Goal: Task Accomplishment & Management: Complete application form

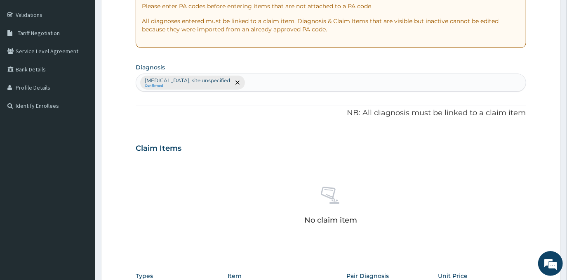
scroll to position [148, 0]
click at [255, 81] on div "Peptic ulcer, site unspecified Confirmed" at bounding box center [330, 82] width 389 height 17
type input "Y"
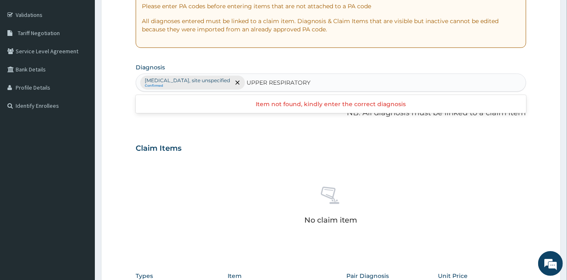
type input "UPPER RESPIRATORY"
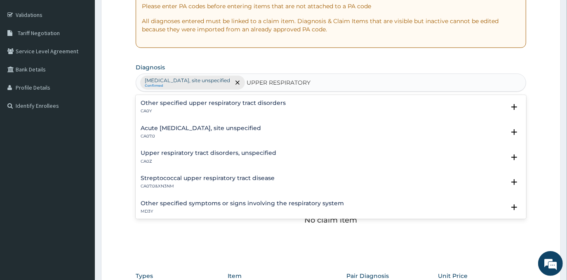
click at [214, 127] on h4 "Acute upper respiratory infection, site unspecified" at bounding box center [201, 128] width 120 height 6
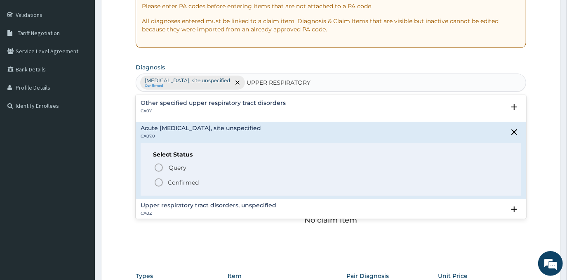
click at [192, 182] on p "Confirmed" at bounding box center [183, 182] width 31 height 8
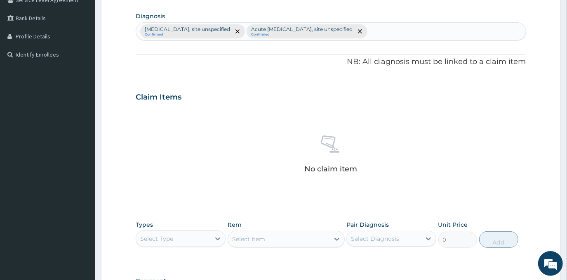
scroll to position [313, 0]
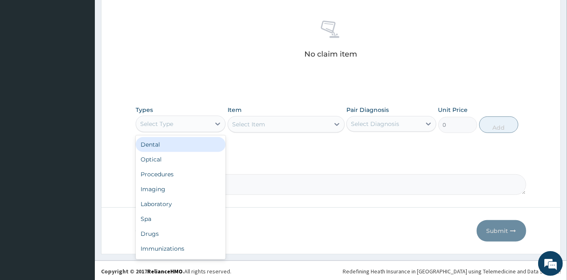
click at [209, 121] on div "Select Type" at bounding box center [173, 123] width 74 height 13
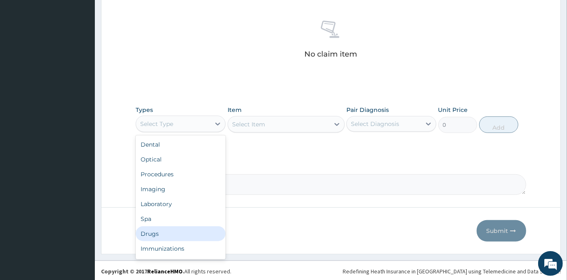
click at [174, 233] on div "Drugs" at bounding box center [181, 233] width 90 height 15
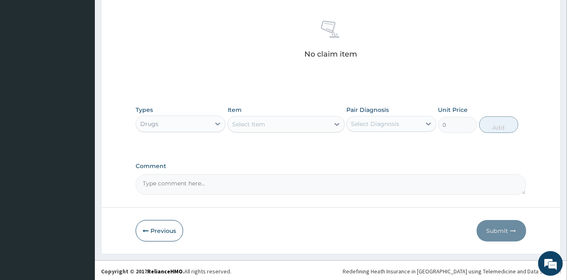
click at [300, 119] on div "Select Item" at bounding box center [278, 124] width 101 height 13
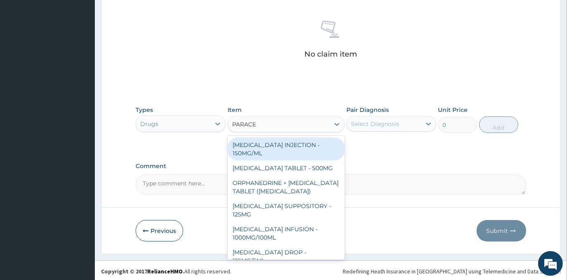
type input "PARACET"
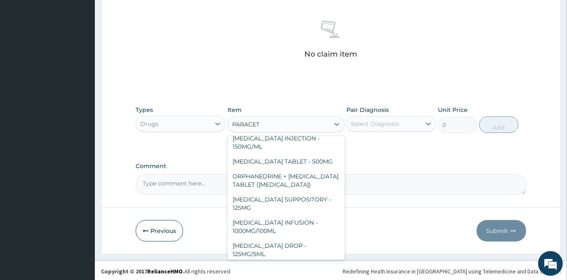
scroll to position [0, 0]
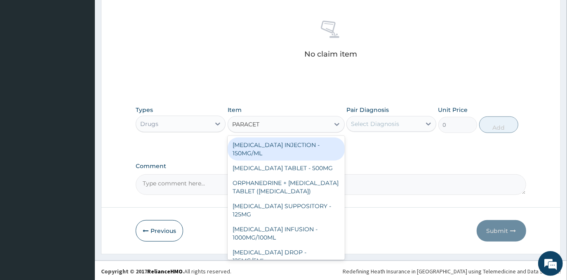
click at [292, 141] on div "PARACETAMOL INJECTION - 150MG/ML" at bounding box center [286, 148] width 117 height 23
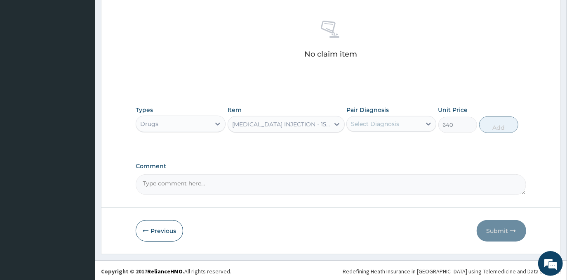
type input "640"
click at [390, 124] on div "Select Diagnosis" at bounding box center [375, 124] width 48 height 8
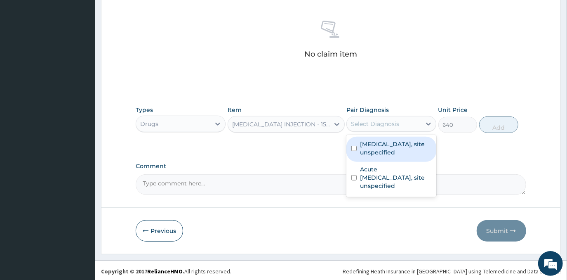
click at [390, 122] on div "Select Diagnosis" at bounding box center [375, 124] width 48 height 8
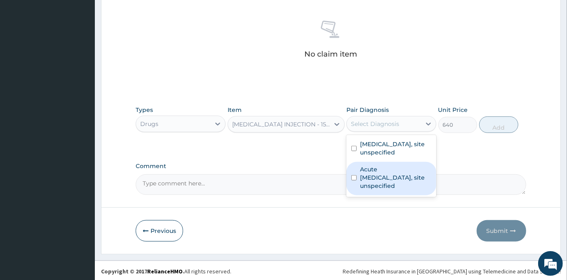
click at [393, 179] on label "Acute upper respiratory infection, site unspecified" at bounding box center [395, 177] width 71 height 25
checkbox input "true"
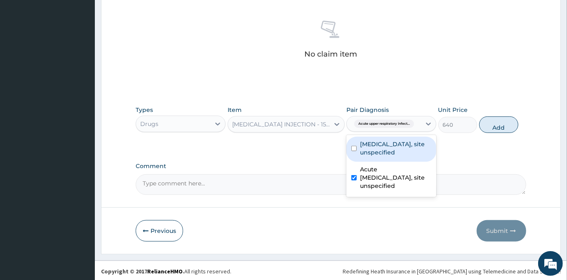
drag, startPoint x: 417, startPoint y: 154, endPoint x: 463, endPoint y: 149, distance: 46.0
click at [419, 154] on label "Peptic ulcer, site unspecified" at bounding box center [395, 148] width 71 height 16
checkbox input "true"
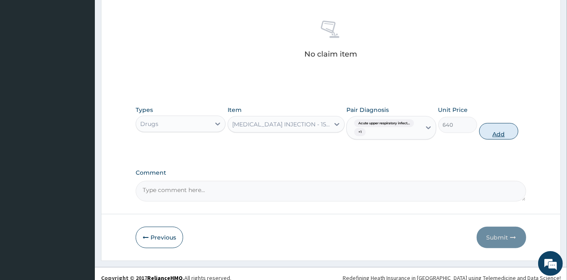
click at [487, 131] on button "Add" at bounding box center [498, 131] width 39 height 16
type input "0"
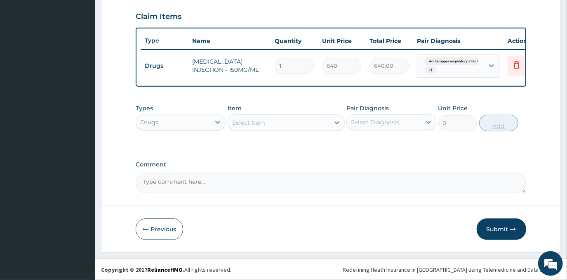
scroll to position [283, 0]
type input "0.00"
type input "3"
type input "1920.00"
type input "3"
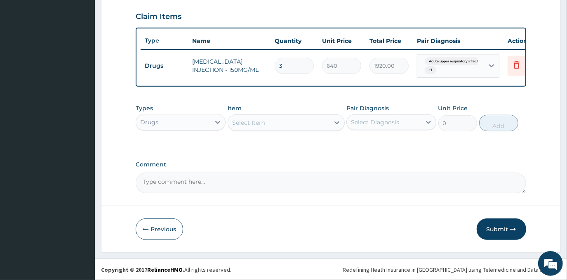
click at [277, 122] on div "Select Item" at bounding box center [278, 122] width 101 height 13
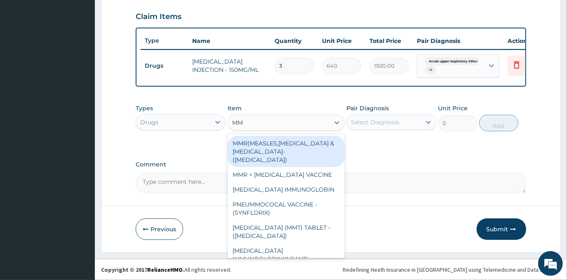
type input "MMT"
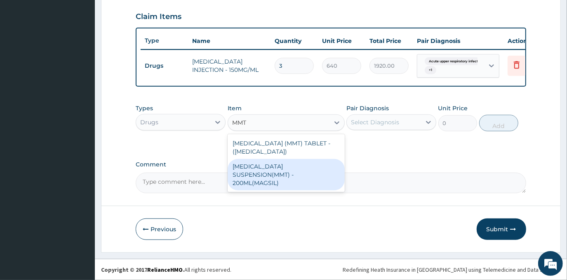
click at [301, 163] on div "ANTACID SUSPENSION(MMT) - 200ML(MAGSIL)" at bounding box center [286, 174] width 117 height 31
type input "1280"
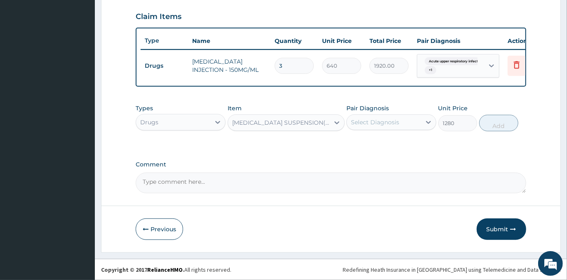
click at [382, 122] on div "Select Diagnosis" at bounding box center [375, 122] width 48 height 8
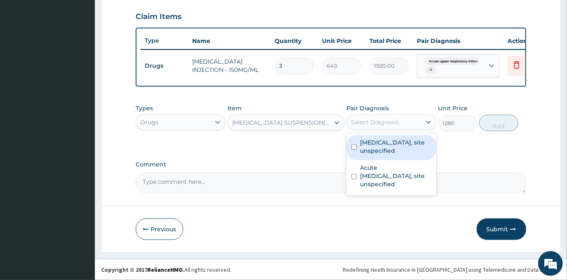
click at [390, 151] on label "Peptic ulcer, site unspecified" at bounding box center [395, 146] width 71 height 16
checkbox input "true"
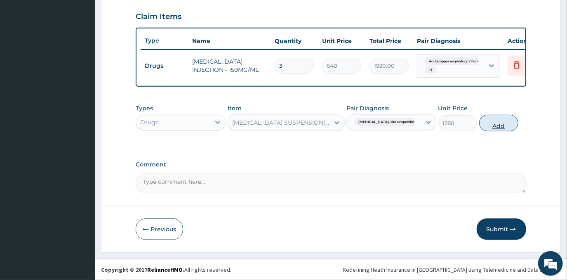
click at [501, 120] on button "Add" at bounding box center [498, 123] width 39 height 16
type input "0"
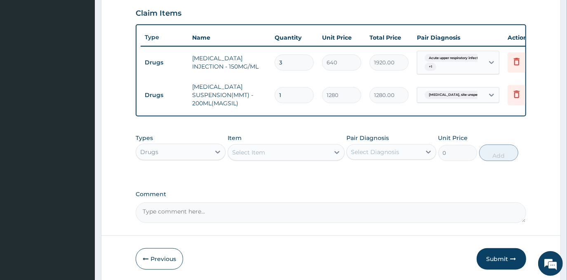
click at [279, 155] on div "Select Item" at bounding box center [278, 152] width 101 height 13
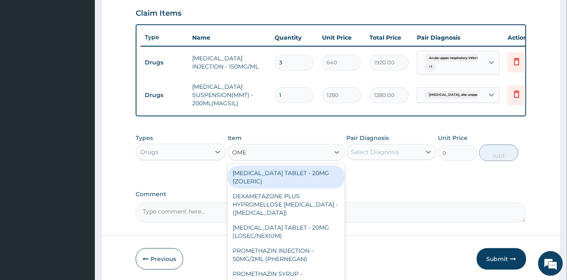
type input "OMEP"
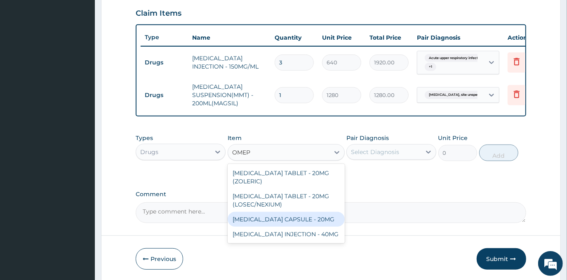
click at [319, 221] on div "OMEPRAZOLE CAPSULE - 20MG" at bounding box center [286, 219] width 117 height 15
type input "160"
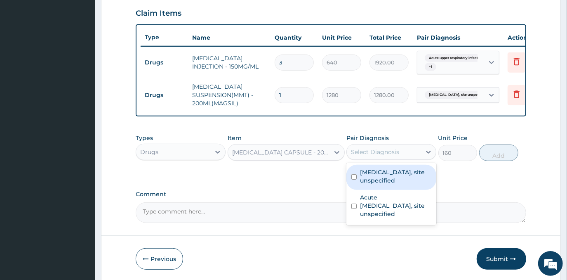
click at [403, 157] on div "Select Diagnosis" at bounding box center [384, 151] width 74 height 13
drag, startPoint x: 405, startPoint y: 181, endPoint x: 454, endPoint y: 170, distance: 50.7
click at [405, 180] on label "Peptic ulcer, site unspecified" at bounding box center [395, 176] width 71 height 16
checkbox input "true"
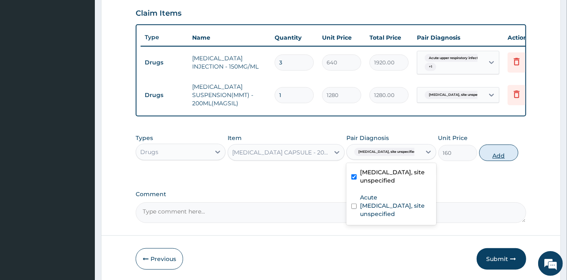
click at [496, 161] on button "Add" at bounding box center [498, 152] width 39 height 16
type input "0"
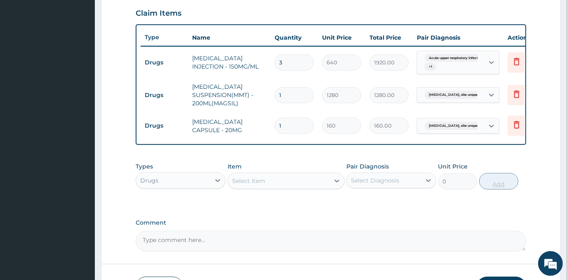
type input "0.00"
type input "5"
type input "800.00"
type input "5"
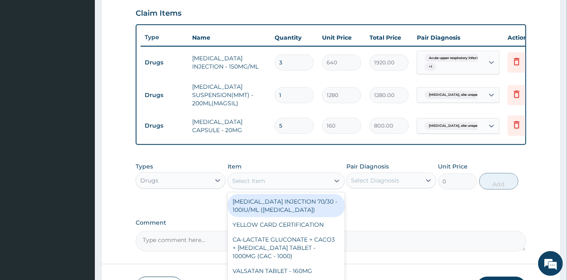
click at [299, 185] on div "Select Item" at bounding box center [278, 180] width 101 height 13
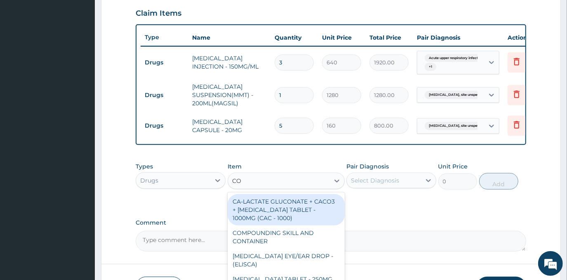
type input "COU"
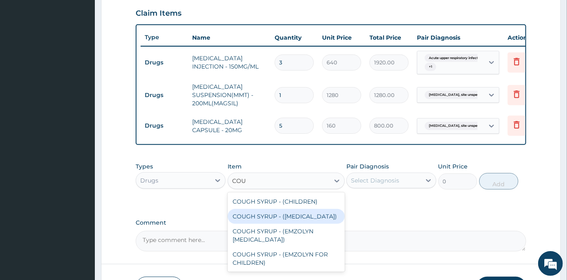
click at [304, 218] on div "COUGH SYRUP - ([MEDICAL_DATA])" at bounding box center [286, 216] width 117 height 15
type input "1280"
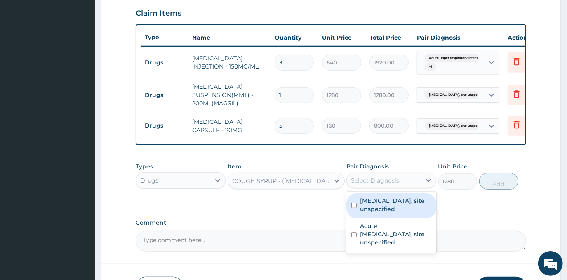
click at [404, 184] on div "Select Diagnosis" at bounding box center [384, 180] width 74 height 13
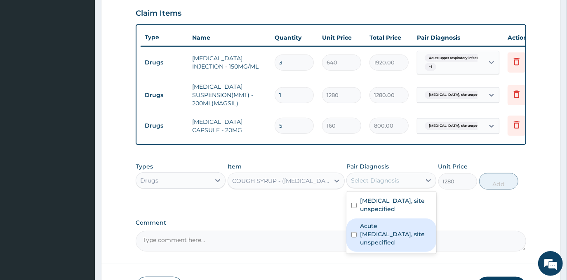
click at [401, 234] on label "Acute [MEDICAL_DATA], site unspecified" at bounding box center [395, 233] width 71 height 25
checkbox input "true"
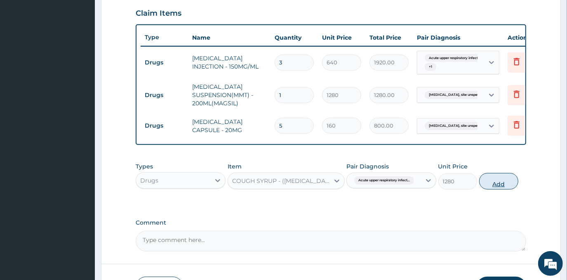
click at [506, 184] on button "Add" at bounding box center [498, 181] width 39 height 16
type input "0"
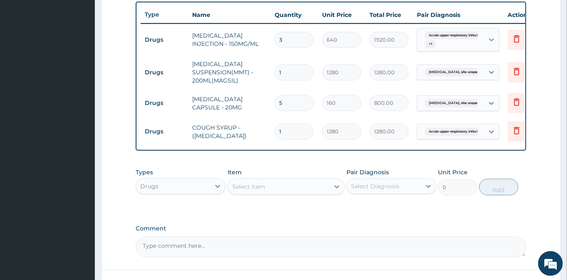
scroll to position [358, 0]
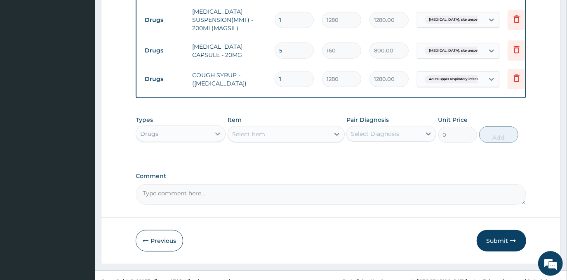
click at [210, 135] on div at bounding box center [217, 133] width 15 height 15
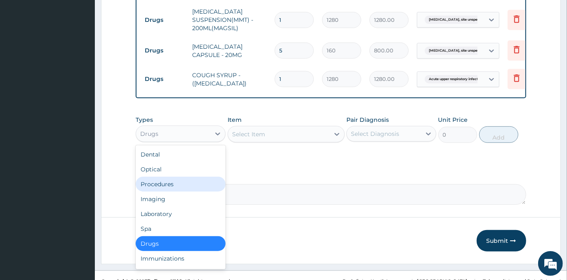
click at [181, 190] on div "Procedures" at bounding box center [181, 184] width 90 height 15
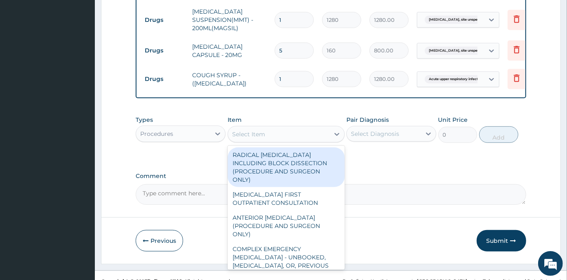
click at [301, 137] on div "Select Item" at bounding box center [278, 133] width 101 height 13
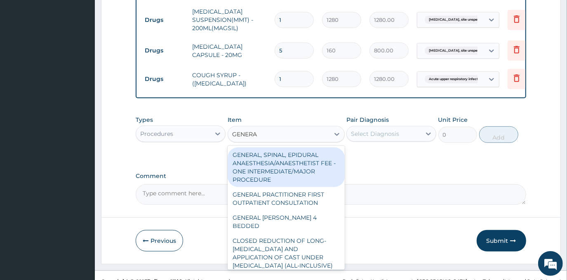
type input "GENERAL"
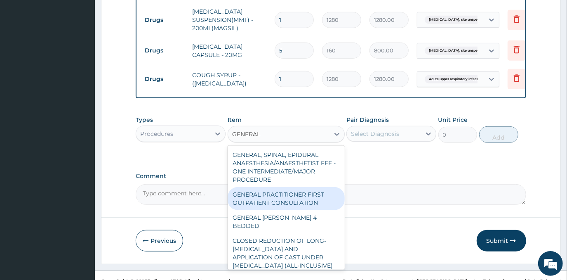
click at [315, 207] on div "GENERAL PRACTITIONER FIRST OUTPATIENT CONSULTATION" at bounding box center [286, 198] width 117 height 23
type input "4500"
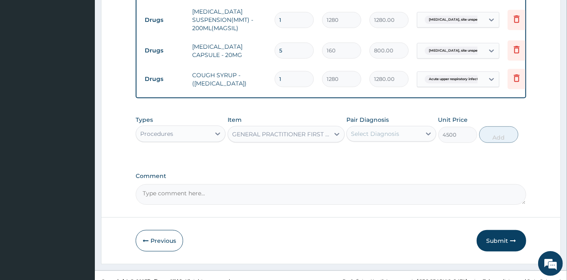
click at [370, 140] on div "Select Diagnosis" at bounding box center [384, 133] width 74 height 13
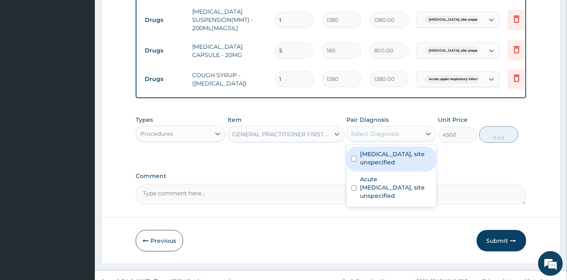
click at [373, 166] on label "[MEDICAL_DATA], site unspecified" at bounding box center [395, 158] width 71 height 16
checkbox input "true"
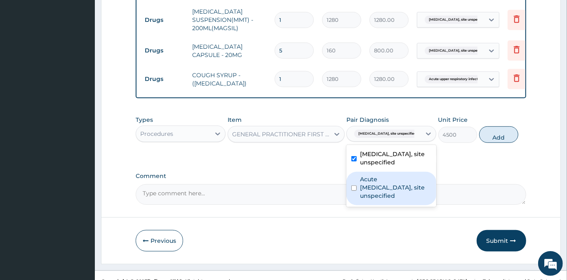
click at [378, 184] on label "Acute [MEDICAL_DATA], site unspecified" at bounding box center [395, 187] width 71 height 25
checkbox input "true"
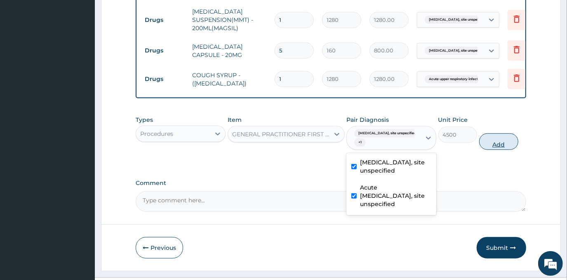
click at [490, 148] on button "Add" at bounding box center [498, 141] width 39 height 16
type input "0"
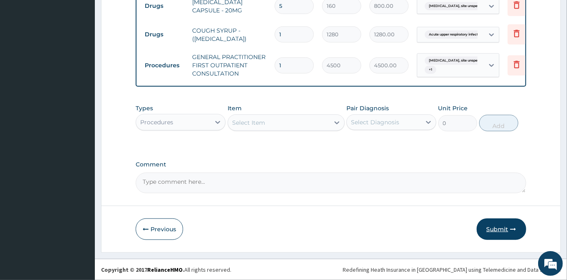
click at [502, 228] on button "Submit" at bounding box center [501, 228] width 49 height 21
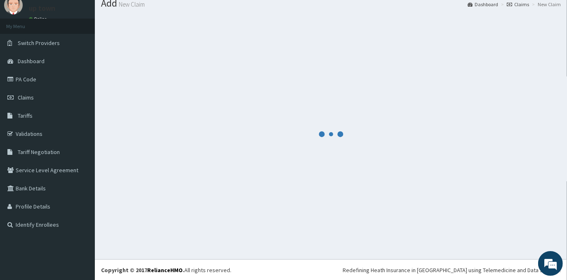
scroll to position [406, 0]
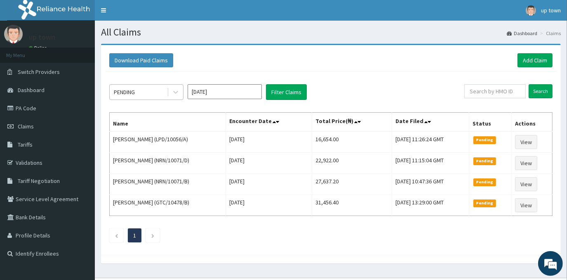
click at [155, 89] on div "PENDING" at bounding box center [138, 91] width 57 height 13
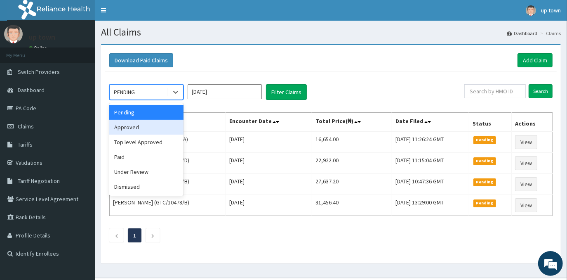
click at [155, 128] on div "Approved" at bounding box center [146, 127] width 74 height 15
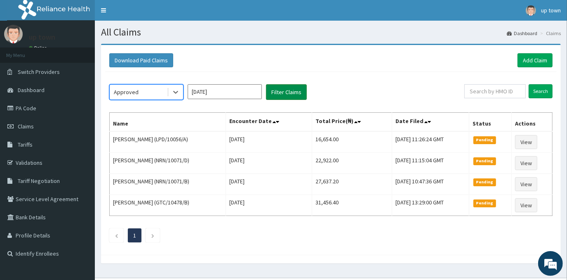
click at [291, 93] on button "Filter Claims" at bounding box center [286, 92] width 41 height 16
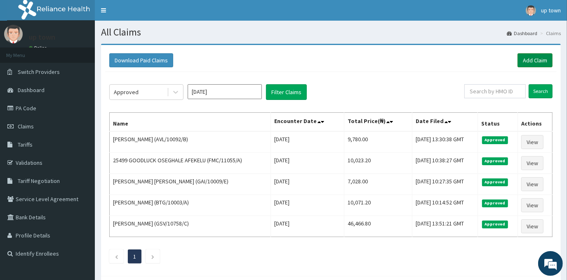
click at [535, 60] on link "Add Claim" at bounding box center [535, 60] width 35 height 14
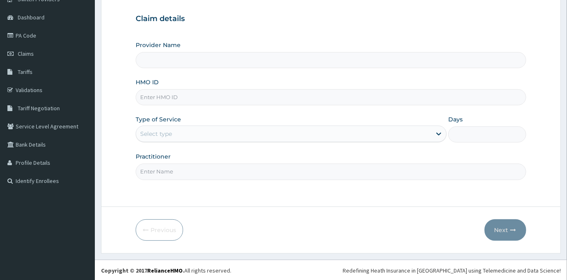
scroll to position [73, 0]
type input "UPTOWN MEDICAL CENTRE"
click at [234, 102] on input "HMO ID" at bounding box center [331, 97] width 390 height 16
type input "OKB/11424/A"
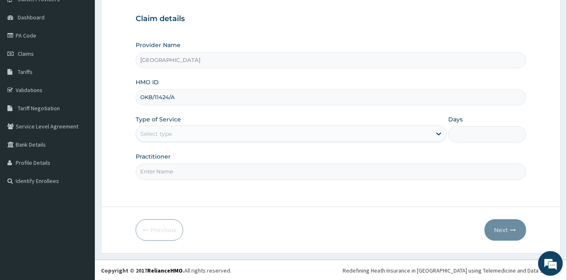
drag, startPoint x: 176, startPoint y: 132, endPoint x: 176, endPoint y: 137, distance: 5.4
click at [176, 132] on div "Select type" at bounding box center [283, 133] width 295 height 13
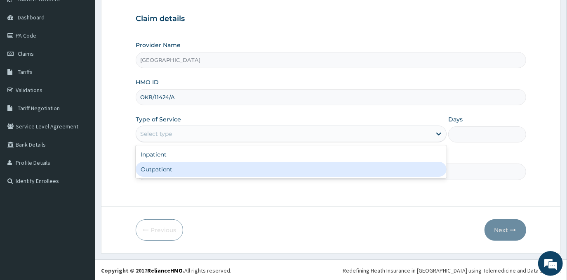
click at [177, 172] on div "Outpatient" at bounding box center [291, 169] width 311 height 15
type input "1"
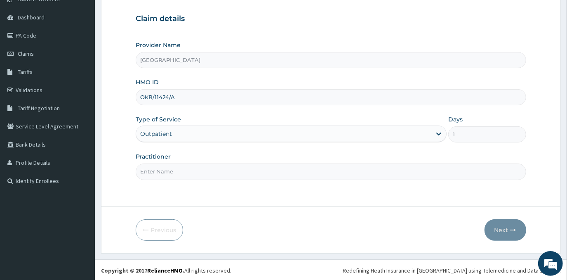
click at [209, 173] on input "Practitioner" at bounding box center [331, 171] width 390 height 16
type input "DR EMMANUEL N. OHIAERI"
click at [506, 224] on button "Next" at bounding box center [506, 229] width 42 height 21
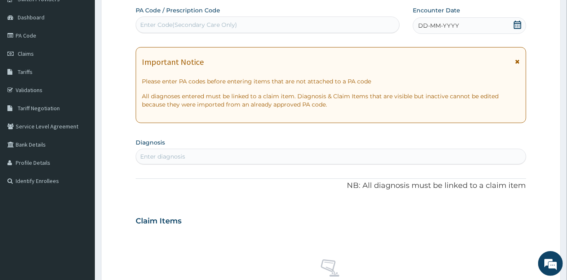
click at [457, 21] on span "DD-MM-YYYY" at bounding box center [438, 25] width 41 height 8
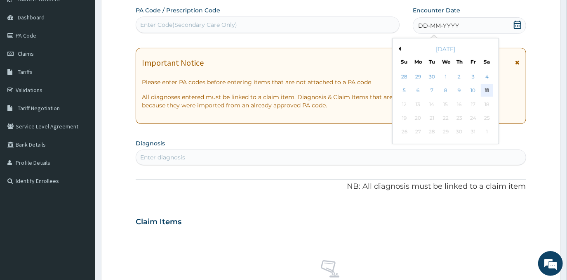
click at [485, 92] on div "11" at bounding box center [487, 91] width 12 height 12
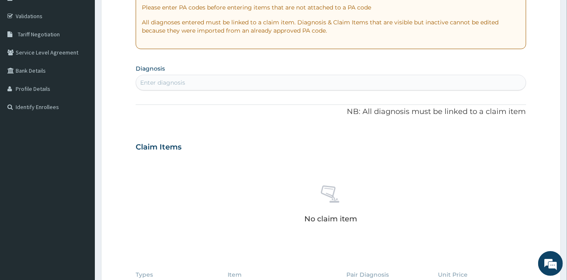
scroll to position [185, 0]
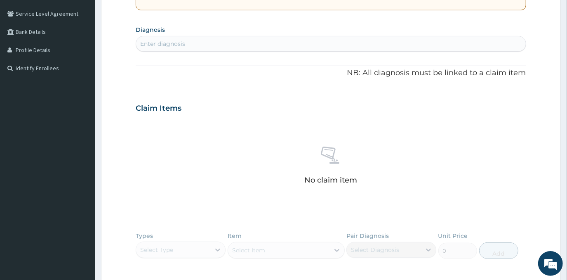
click at [285, 46] on div "Enter diagnosis" at bounding box center [330, 43] width 389 height 13
type input "PLASMODIAS"
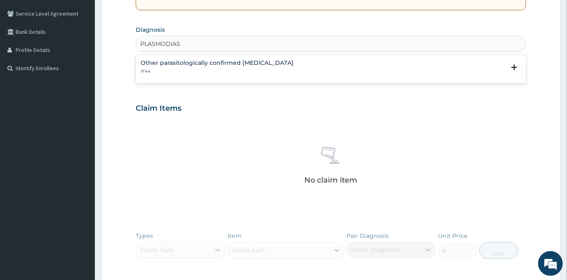
click at [268, 64] on div "Other parasitologically confirmed malaria 1F44" at bounding box center [331, 67] width 380 height 14
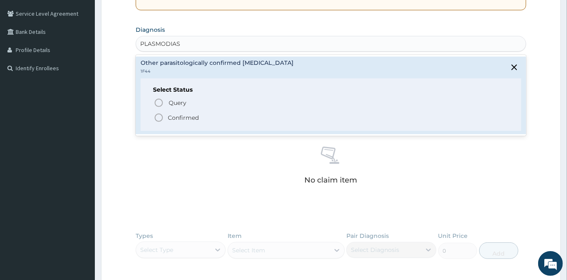
click at [191, 113] on p "Confirmed" at bounding box center [183, 117] width 31 height 8
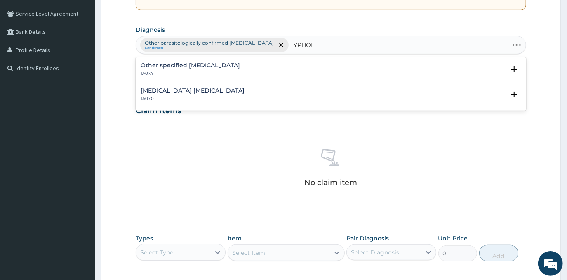
type input "TYPHOID"
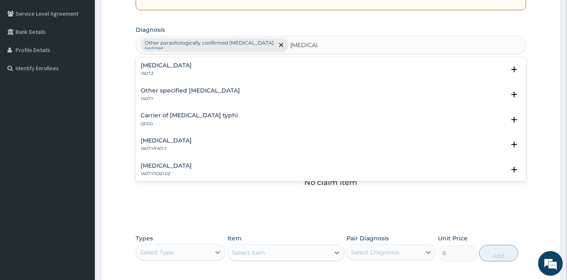
click at [179, 74] on p "1A07.Z" at bounding box center [166, 74] width 51 height 6
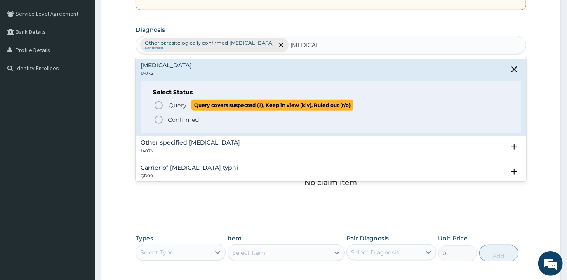
click at [166, 108] on span "Query Query covers suspected (?), Keep in view (kiv), Ruled out (r/o)" at bounding box center [331, 104] width 355 height 11
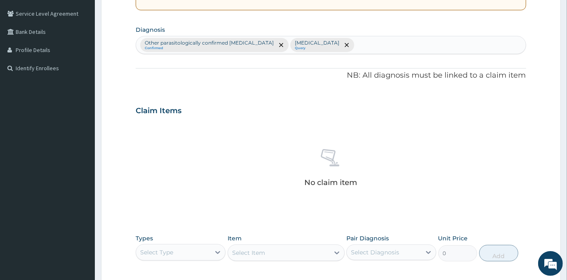
click at [208, 134] on div "No claim item" at bounding box center [331, 169] width 390 height 95
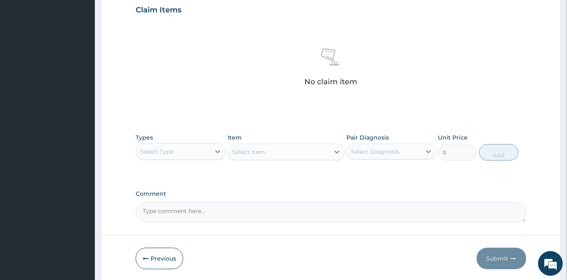
scroll to position [313, 0]
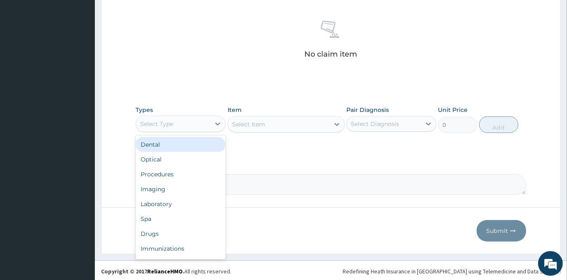
click at [208, 125] on div "Select Type" at bounding box center [173, 123] width 74 height 13
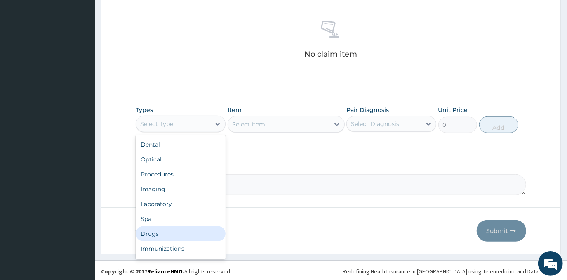
click at [171, 228] on div "Drugs" at bounding box center [181, 233] width 90 height 15
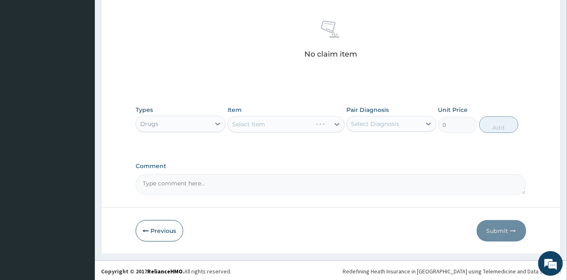
click at [290, 123] on div "Select Item" at bounding box center [286, 124] width 117 height 16
click at [292, 123] on div "Select Item" at bounding box center [278, 124] width 101 height 13
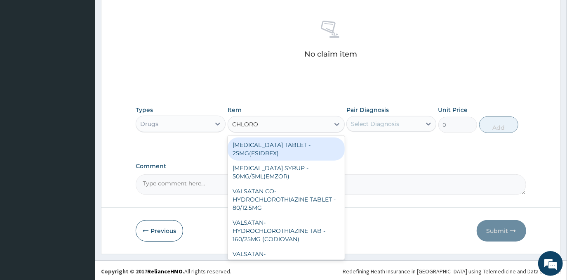
type input "CHLOROQ"
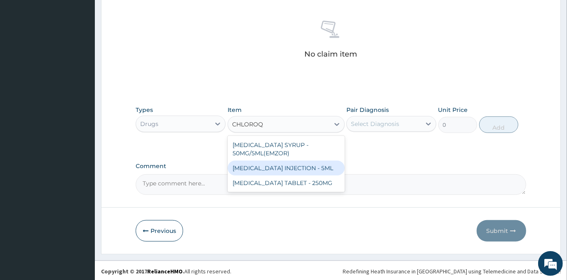
click at [291, 170] on div "CHLOROQUINE PHOSPHATE INJECTION - 5ML" at bounding box center [286, 167] width 117 height 15
type input "192"
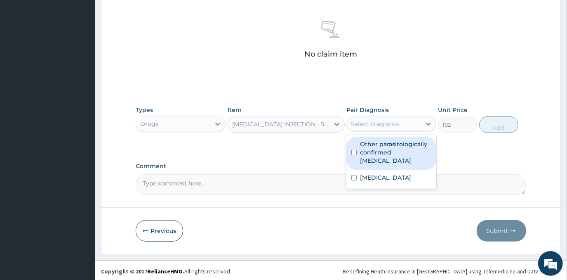
click at [392, 124] on div "Select Diagnosis" at bounding box center [375, 124] width 48 height 8
drag, startPoint x: 389, startPoint y: 147, endPoint x: 413, endPoint y: 144, distance: 23.7
click at [390, 147] on label "Other parasitologically confirmed malaria" at bounding box center [395, 152] width 71 height 25
checkbox input "true"
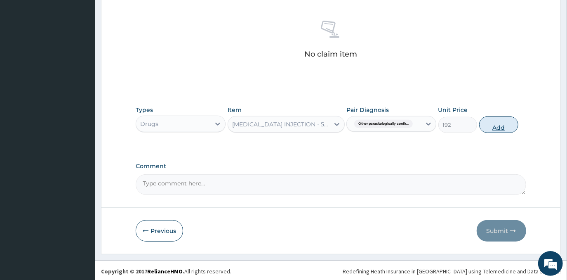
click at [490, 127] on button "Add" at bounding box center [498, 124] width 39 height 16
type input "0"
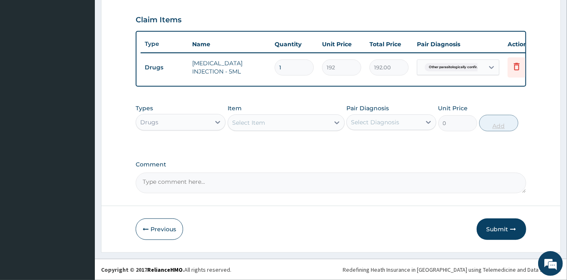
type input "0.00"
type input "3"
type input "576.00"
type input "3"
click at [287, 123] on div "Select Item" at bounding box center [278, 122] width 101 height 13
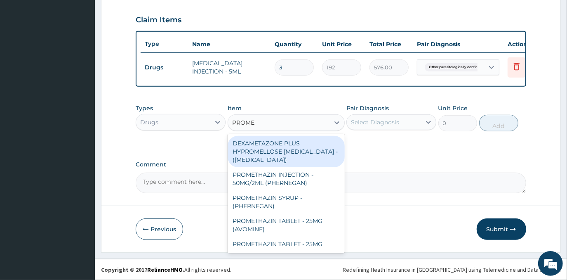
type input "PROMET"
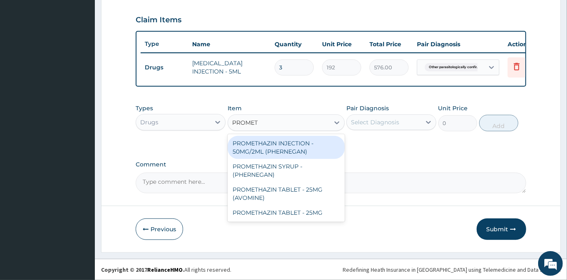
drag, startPoint x: 311, startPoint y: 148, endPoint x: 344, endPoint y: 143, distance: 33.7
click at [311, 148] on div "PROMETHAZIN INJECTION - 50MG/2ML (PHERNEGAN)" at bounding box center [286, 147] width 117 height 23
type input "364.8"
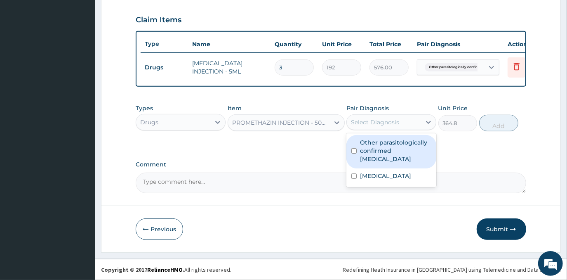
click at [397, 122] on div "Select Diagnosis" at bounding box center [375, 122] width 48 height 8
drag, startPoint x: 400, startPoint y: 147, endPoint x: 406, endPoint y: 147, distance: 5.8
click at [401, 147] on label "Other parasitologically confirmed [MEDICAL_DATA]" at bounding box center [395, 150] width 71 height 25
checkbox input "true"
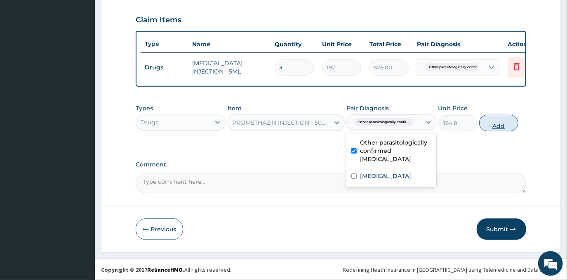
click at [495, 128] on button "Add" at bounding box center [498, 123] width 39 height 16
type input "0"
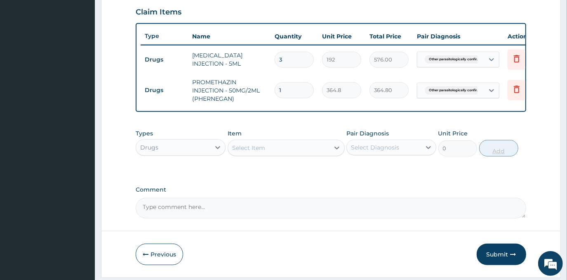
type input "0.00"
type input "3"
type input "1094.40"
type input "3"
click at [313, 154] on div "Select Item" at bounding box center [278, 147] width 101 height 13
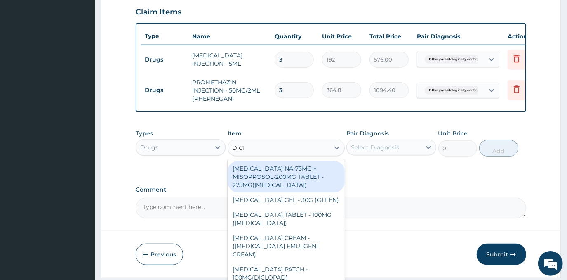
type input "DICLO"
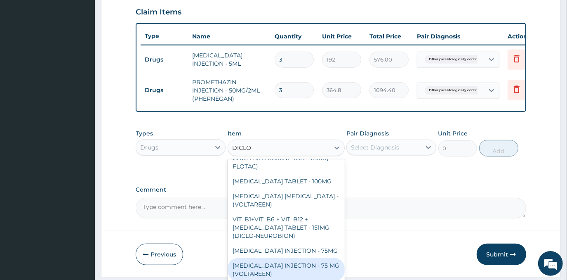
scroll to position [203, 0]
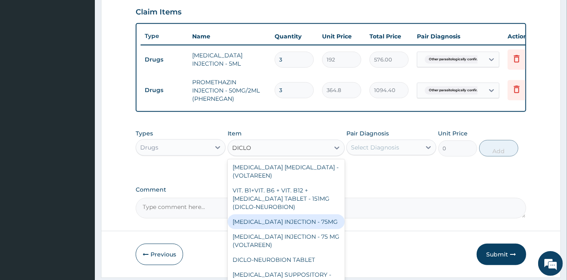
click at [315, 222] on div "[MEDICAL_DATA] INJECTION - 75MG" at bounding box center [286, 221] width 117 height 15
type input "480"
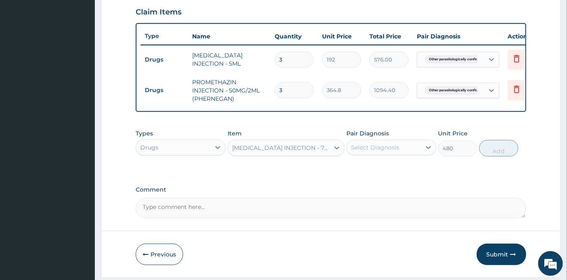
click at [403, 154] on div "Select Diagnosis" at bounding box center [384, 147] width 74 height 13
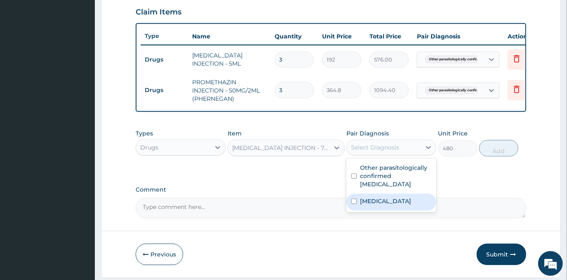
click at [394, 205] on label "Typhoid fever, unspecified" at bounding box center [385, 201] width 51 height 8
checkbox input "true"
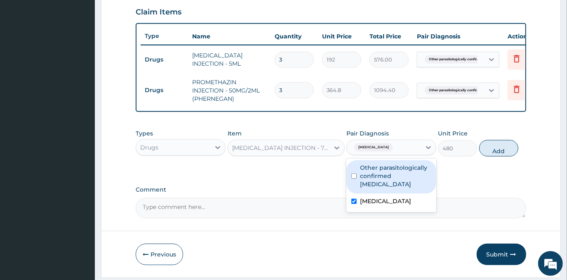
click at [410, 183] on label "Other parasitologically confirmed [MEDICAL_DATA]" at bounding box center [395, 175] width 71 height 25
checkbox input "true"
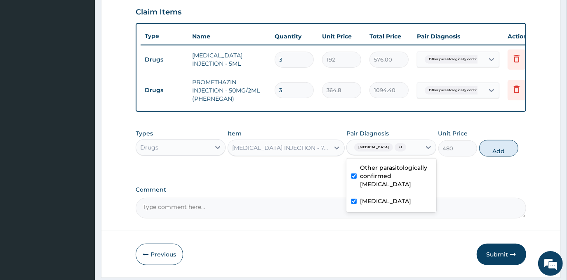
drag, startPoint x: 493, startPoint y: 163, endPoint x: 483, endPoint y: 165, distance: 10.5
click at [493, 156] on button "Add" at bounding box center [498, 148] width 39 height 16
type input "0"
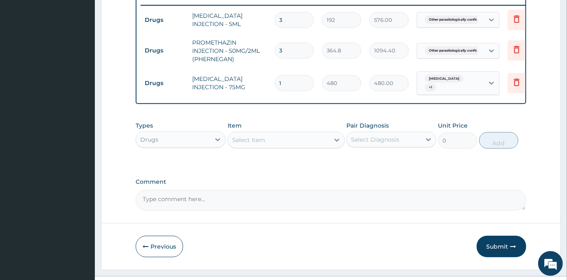
scroll to position [349, 0]
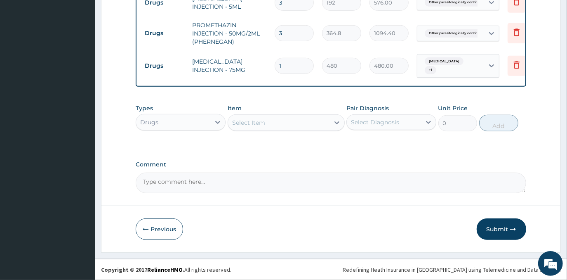
click at [290, 120] on div "Select Item" at bounding box center [278, 122] width 101 height 13
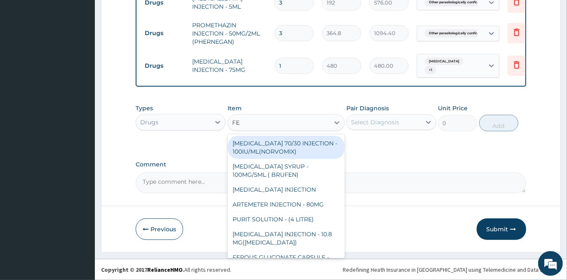
type input "FEL"
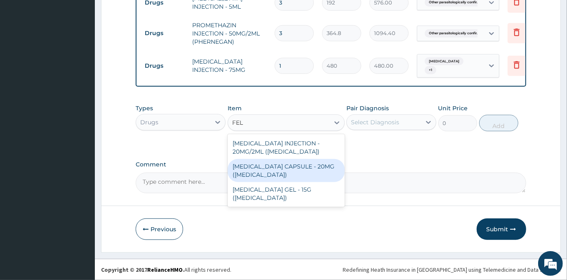
click at [293, 165] on div "[MEDICAL_DATA] CAPSULE - 20MG ([MEDICAL_DATA])" at bounding box center [286, 170] width 117 height 23
type input "176"
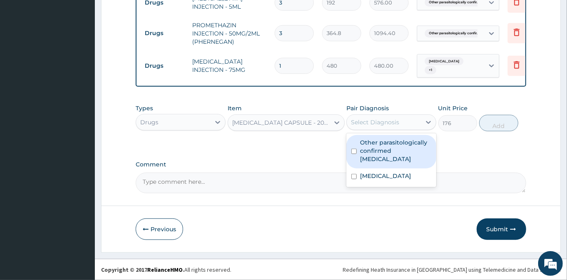
click at [366, 126] on div "Select Diagnosis" at bounding box center [375, 122] width 48 height 8
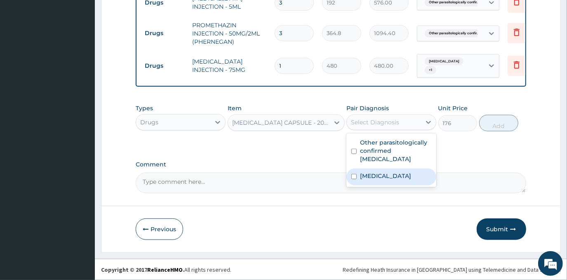
click at [376, 172] on label "Typhoid fever, unspecified" at bounding box center [385, 176] width 51 height 8
checkbox input "true"
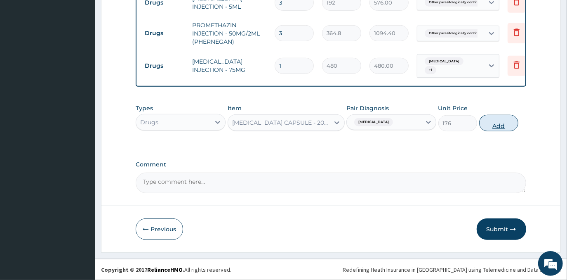
click at [484, 116] on button "Add" at bounding box center [498, 123] width 39 height 16
type input "0"
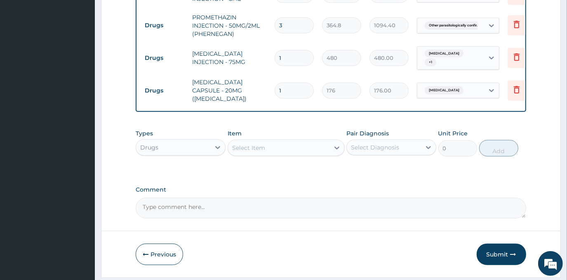
type input "10"
type input "1760.00"
type input "10"
click at [294, 152] on div "Select Item" at bounding box center [278, 147] width 101 height 13
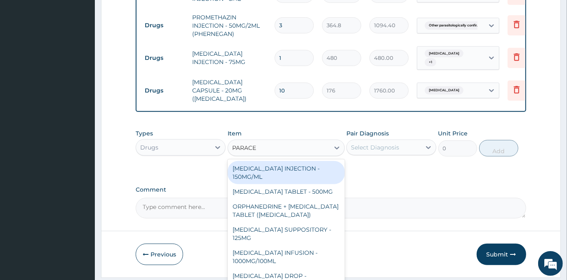
type input "PARACET"
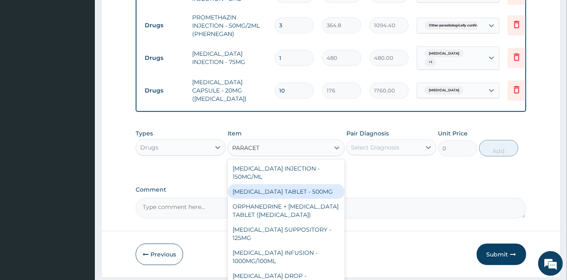
click at [285, 196] on div "[MEDICAL_DATA] TABLET - 500MG" at bounding box center [286, 191] width 117 height 15
type input "38.400000000000006"
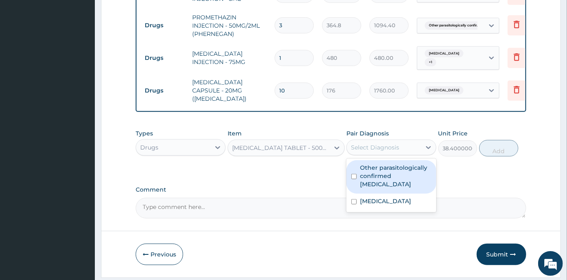
click at [386, 151] on div "Select Diagnosis" at bounding box center [375, 147] width 48 height 8
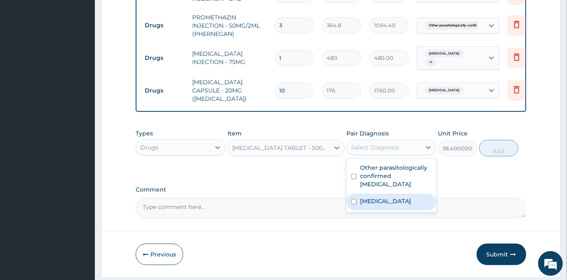
click at [394, 200] on label "Typhoid fever, unspecified" at bounding box center [385, 201] width 51 height 8
checkbox input "true"
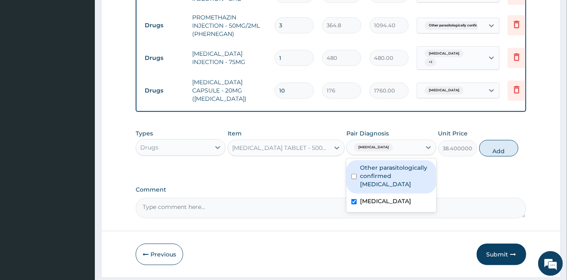
click at [396, 188] on div "Other parasitologically confirmed [MEDICAL_DATA]" at bounding box center [391, 176] width 90 height 33
checkbox input "true"
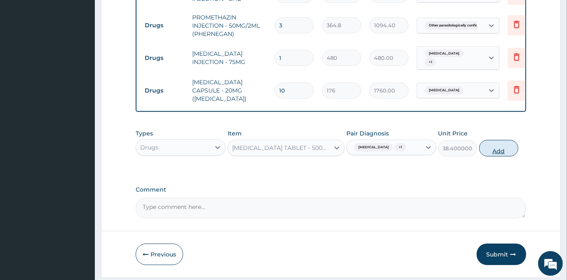
click at [499, 156] on button "Add" at bounding box center [498, 148] width 39 height 16
type input "0"
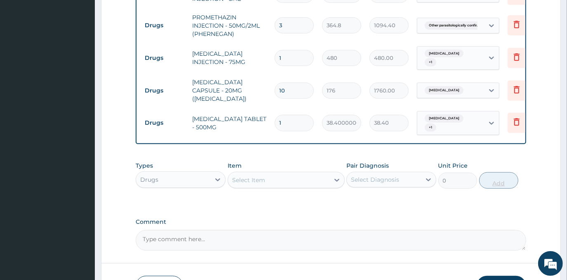
type input "18"
type input "691.20"
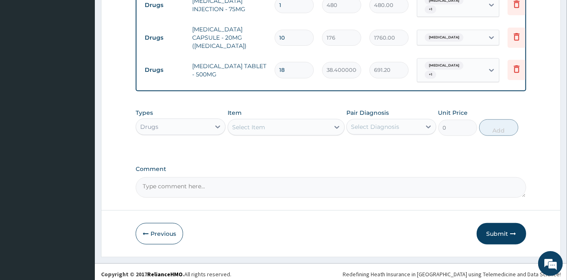
scroll to position [409, 0]
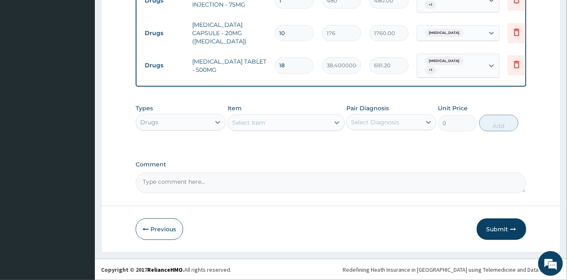
type input "18"
click at [196, 121] on div "Drugs" at bounding box center [173, 121] width 74 height 13
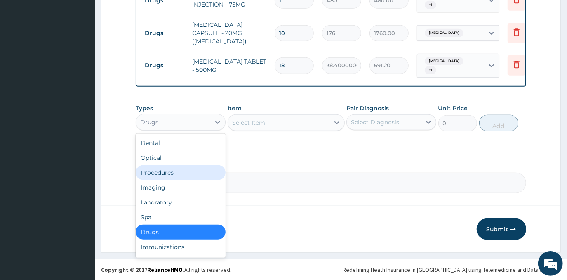
click at [179, 173] on div "Procedures" at bounding box center [181, 172] width 90 height 15
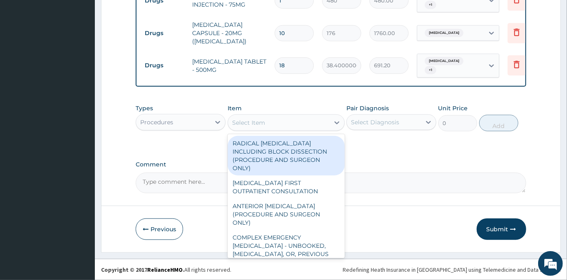
click at [310, 119] on div "Select Item" at bounding box center [278, 122] width 101 height 13
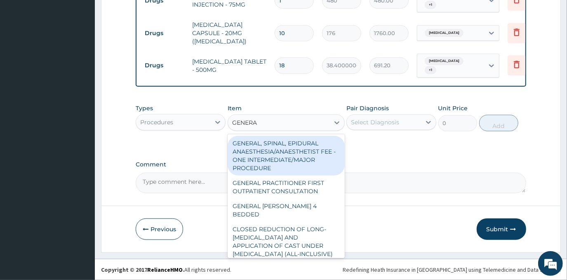
type input "GENERAL"
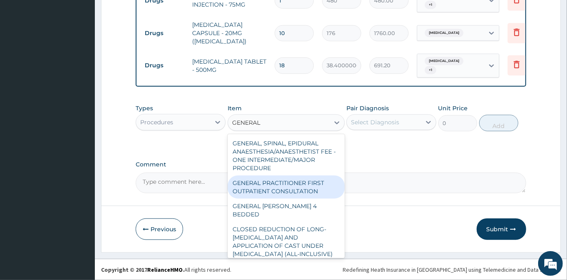
click at [294, 186] on div "GENERAL PRACTITIONER FIRST OUTPATIENT CONSULTATION" at bounding box center [286, 186] width 117 height 23
type input "4500"
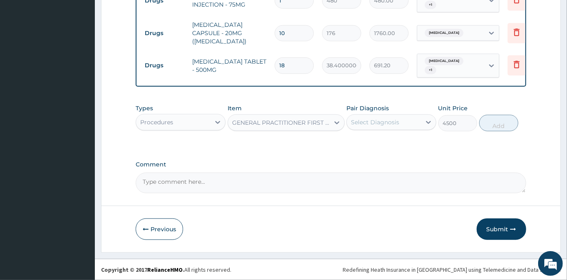
click at [369, 120] on div "Select Diagnosis" at bounding box center [375, 122] width 48 height 8
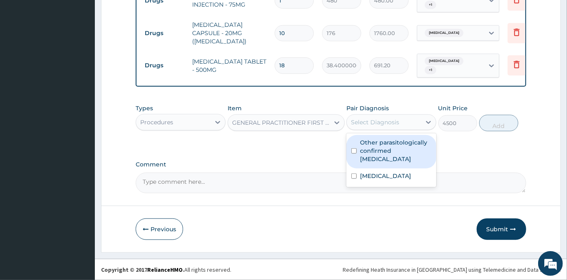
click at [377, 140] on label "Other parasitologically confirmed [MEDICAL_DATA]" at bounding box center [395, 150] width 71 height 25
checkbox input "true"
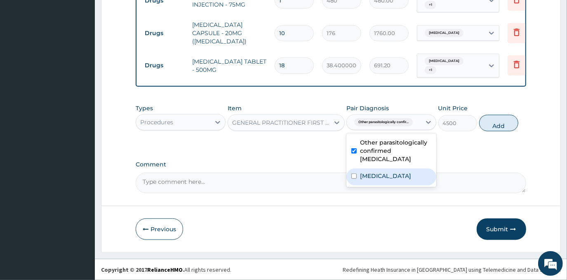
click at [377, 172] on label "Typhoid fever, unspecified" at bounding box center [385, 176] width 51 height 8
checkbox input "true"
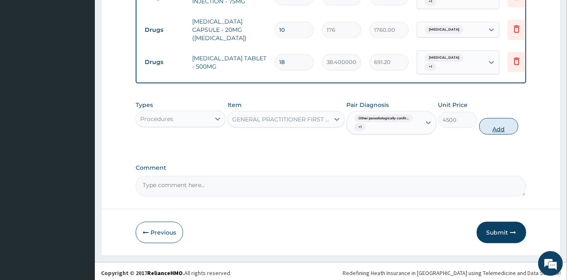
click at [504, 129] on button "Add" at bounding box center [498, 126] width 39 height 16
type input "0"
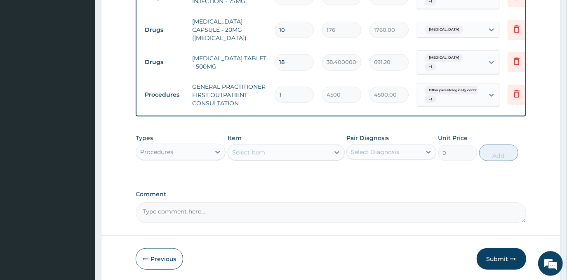
scroll to position [442, 0]
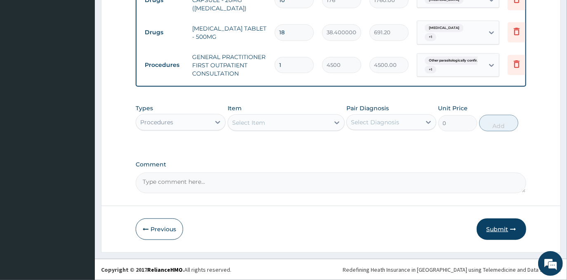
click at [486, 232] on button "Submit" at bounding box center [501, 228] width 49 height 21
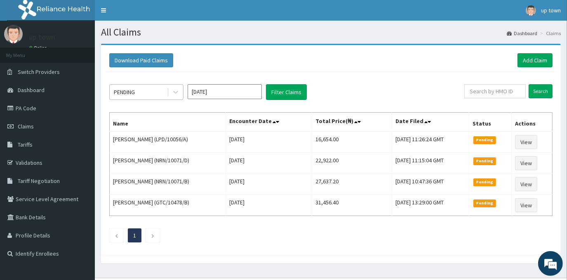
click at [130, 89] on div "PENDING" at bounding box center [124, 92] width 21 height 8
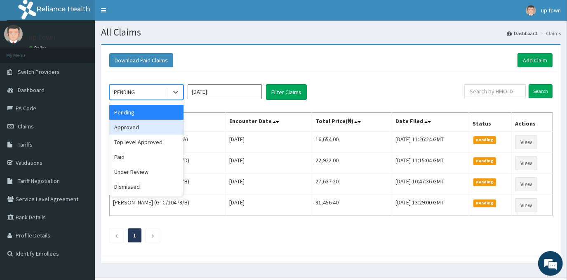
click at [132, 126] on div "Approved" at bounding box center [146, 127] width 74 height 15
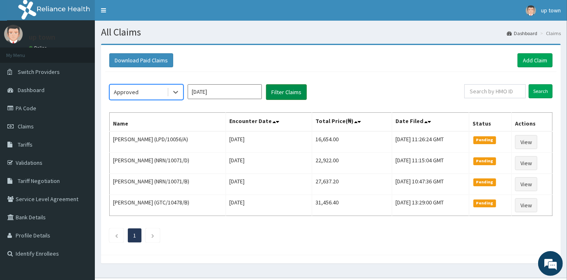
click at [290, 93] on button "Filter Claims" at bounding box center [286, 92] width 41 height 16
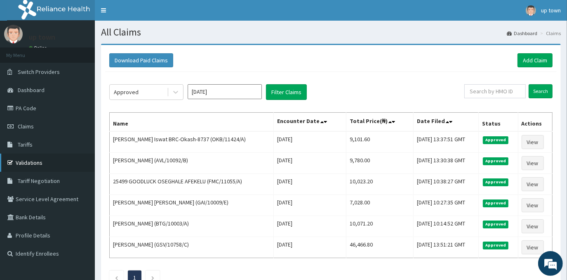
click at [40, 162] on link "Validations" at bounding box center [47, 162] width 95 height 18
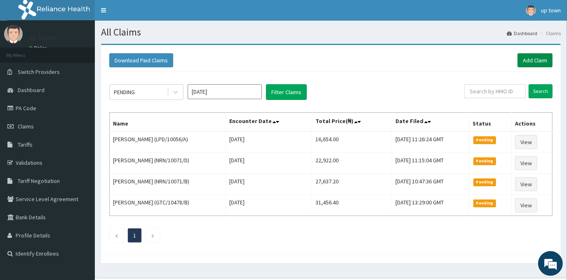
click at [539, 56] on link "Add Claim" at bounding box center [535, 60] width 35 height 14
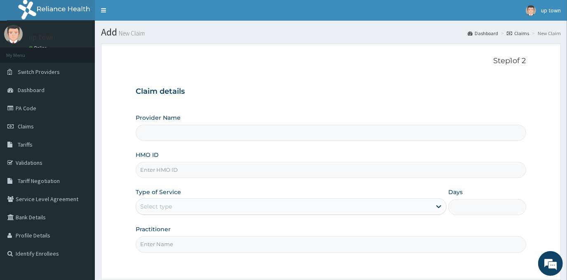
type input "[GEOGRAPHIC_DATA]"
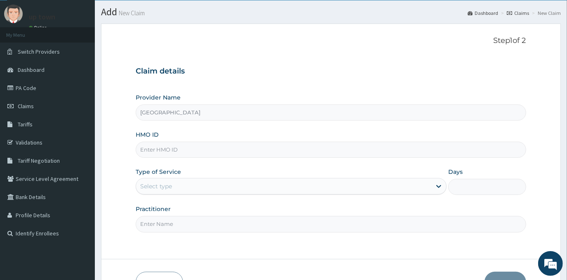
scroll to position [73, 0]
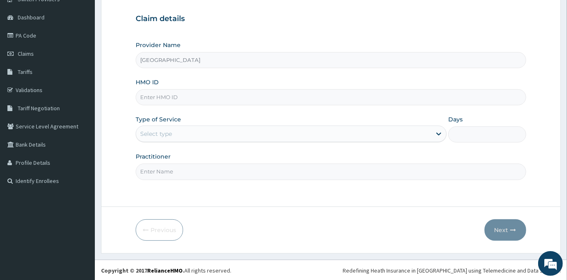
click at [219, 98] on input "HMO ID" at bounding box center [331, 97] width 390 height 16
type input "CA"
click at [39, 86] on link "Validations" at bounding box center [47, 90] width 95 height 18
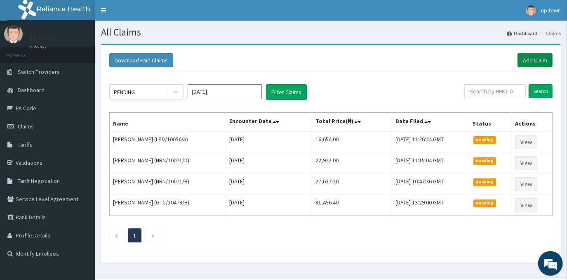
click at [538, 56] on link "Add Claim" at bounding box center [535, 60] width 35 height 14
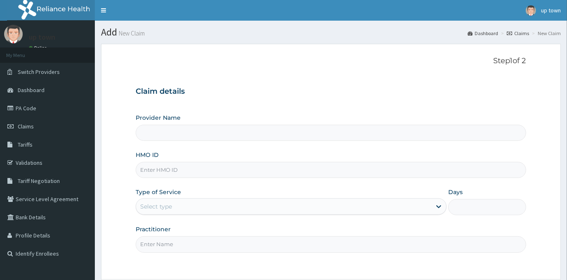
type input "[GEOGRAPHIC_DATA]"
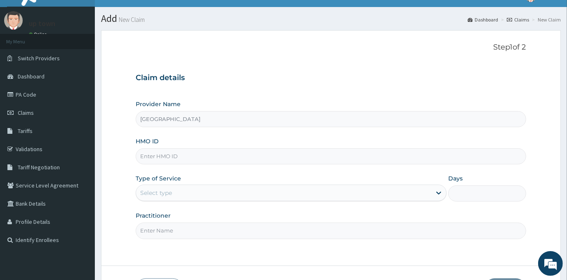
scroll to position [73, 0]
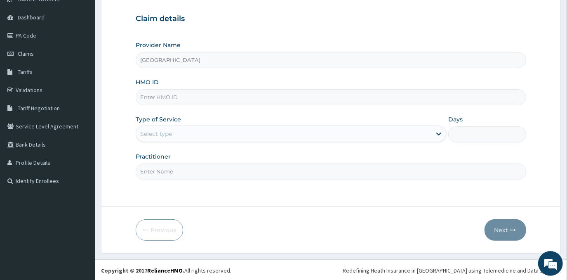
click at [221, 95] on input "HMO ID" at bounding box center [331, 97] width 390 height 16
type input "CAX/10049/A"
click at [247, 134] on div "Select type" at bounding box center [283, 133] width 295 height 13
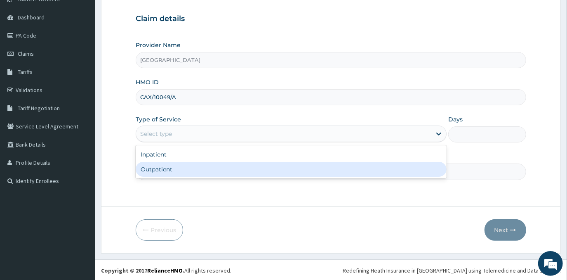
click at [231, 167] on div "Outpatient" at bounding box center [291, 169] width 311 height 15
type input "1"
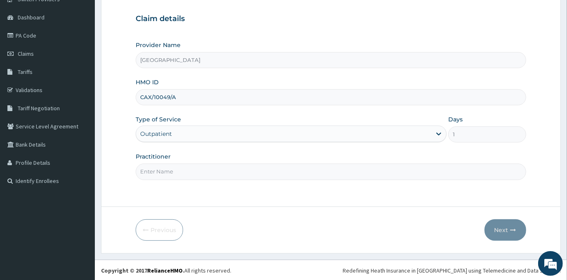
click at [229, 175] on input "Practitioner" at bounding box center [331, 171] width 390 height 16
type input "[PERSON_NAME]"
click at [507, 228] on button "Next" at bounding box center [506, 229] width 42 height 21
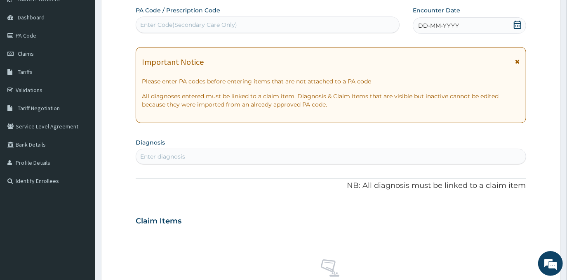
click at [466, 24] on div "DD-MM-YYYY" at bounding box center [469, 25] width 113 height 16
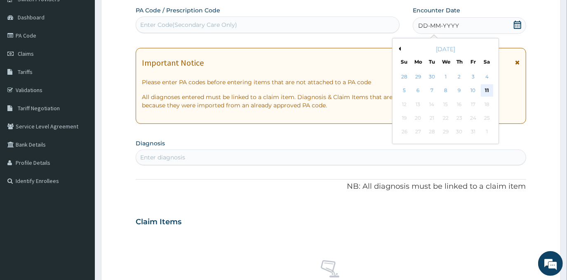
click at [484, 87] on div "11" at bounding box center [487, 91] width 12 height 12
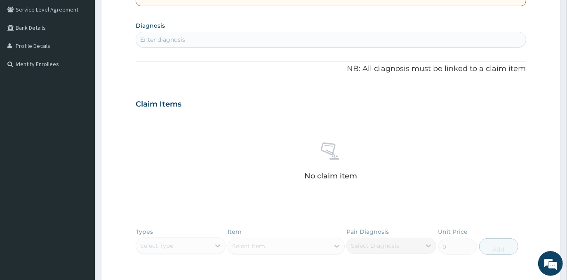
scroll to position [185, 0]
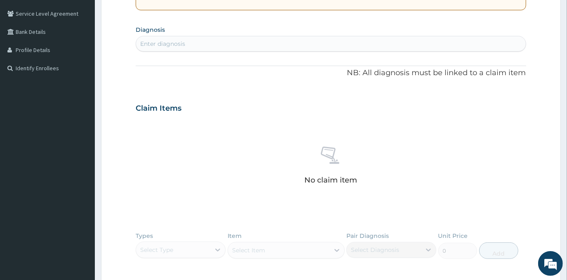
click at [278, 42] on div "Enter diagnosis" at bounding box center [330, 43] width 389 height 13
type input "P"
type input "[MEDICAL_DATA]"
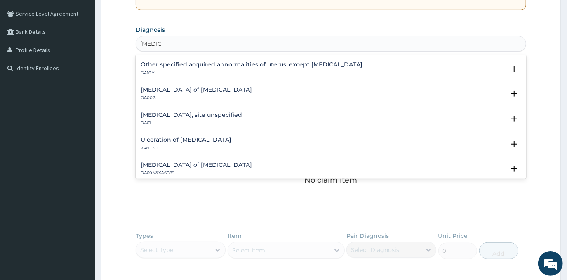
scroll to position [150, 0]
click at [196, 113] on h4 "[MEDICAL_DATA], site unspecified" at bounding box center [191, 114] width 101 height 6
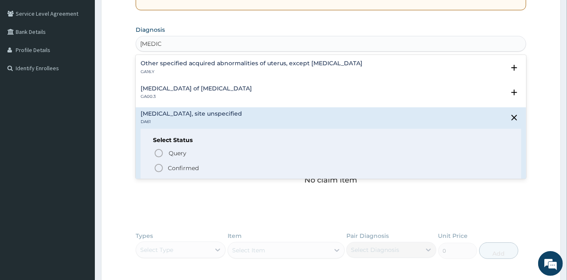
click at [155, 168] on icon "status option filled" at bounding box center [159, 168] width 10 height 10
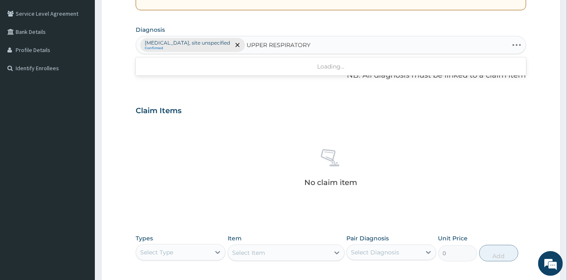
type input "UPPER RESPIRATORY"
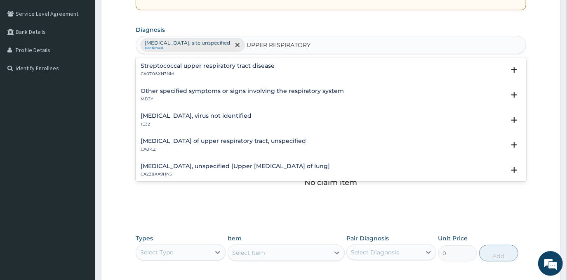
scroll to position [0, 0]
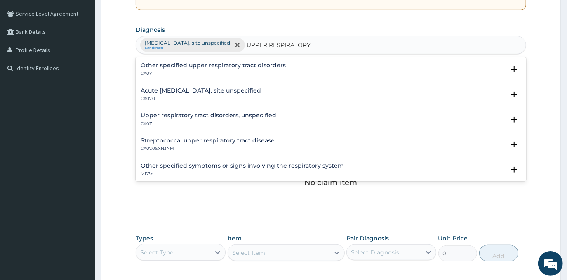
click at [196, 88] on h4 "Acute [MEDICAL_DATA], site unspecified" at bounding box center [201, 90] width 120 height 6
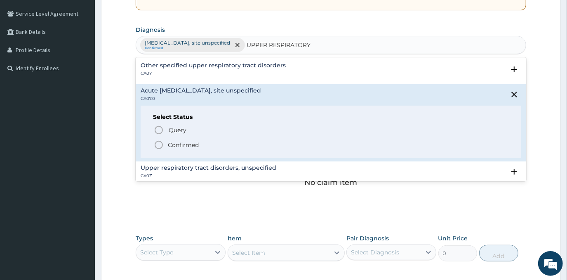
click at [177, 145] on p "Confirmed" at bounding box center [183, 145] width 31 height 8
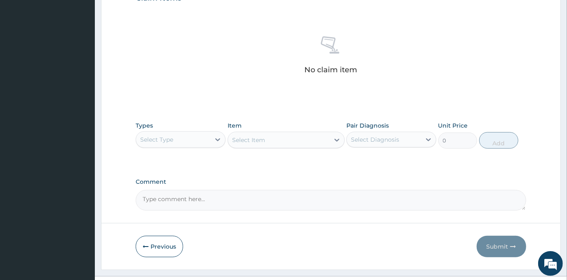
scroll to position [313, 0]
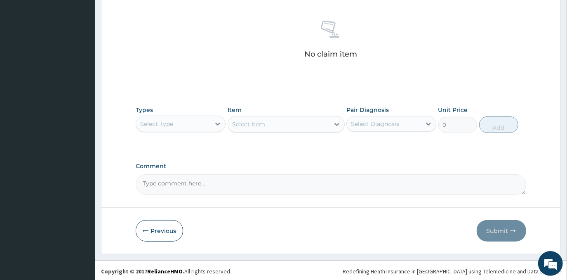
click at [202, 120] on div "Select Type" at bounding box center [173, 123] width 74 height 13
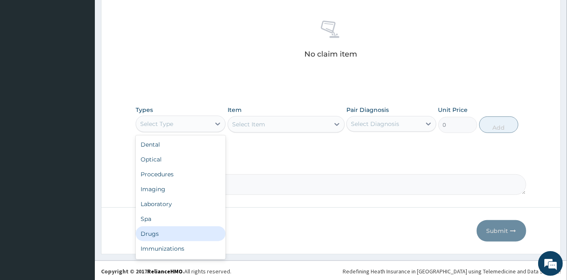
click at [174, 230] on div "Drugs" at bounding box center [181, 233] width 90 height 15
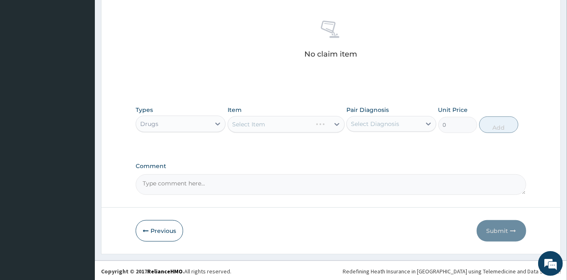
click at [301, 119] on div "Select Item" at bounding box center [286, 124] width 117 height 16
click at [255, 121] on div "Select Item" at bounding box center [248, 124] width 33 height 8
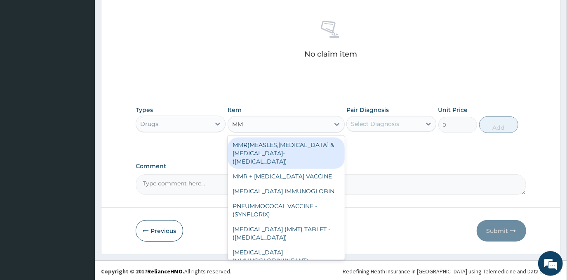
type input "MMT"
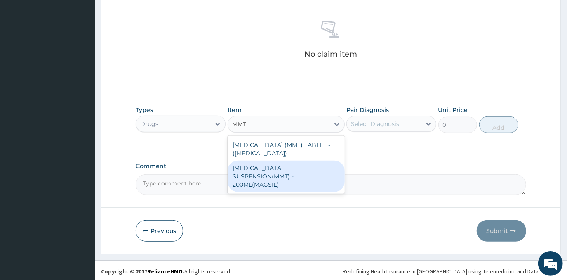
click at [257, 163] on div "[MEDICAL_DATA] SUSPENSION(MMT) - 200ML(MAGSIL)" at bounding box center [286, 175] width 117 height 31
type input "1280"
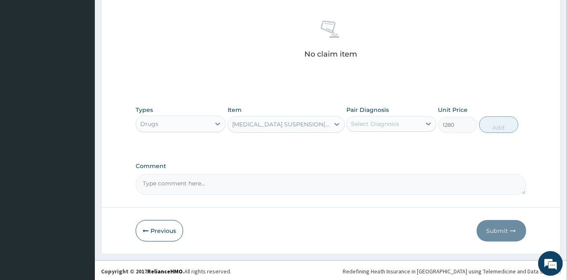
click at [382, 125] on div "Select Diagnosis" at bounding box center [375, 124] width 48 height 8
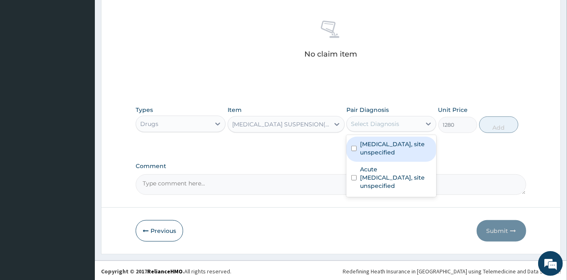
click at [403, 147] on label "[MEDICAL_DATA], site unspecified" at bounding box center [395, 148] width 71 height 16
checkbox input "true"
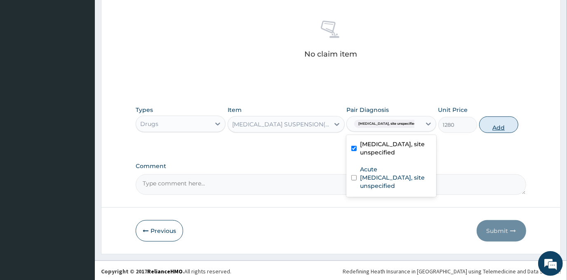
click at [507, 124] on button "Add" at bounding box center [498, 124] width 39 height 16
type input "0"
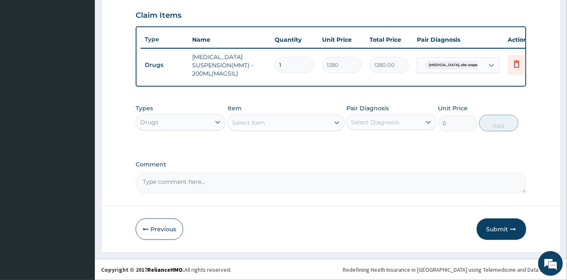
scroll to position [284, 0]
click at [294, 126] on div "Select Item" at bounding box center [278, 122] width 101 height 13
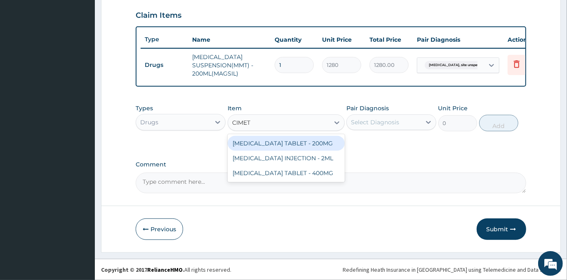
type input "CIMETI"
click at [302, 150] on div "[MEDICAL_DATA] TABLET - 200MG" at bounding box center [286, 143] width 117 height 15
type input "96"
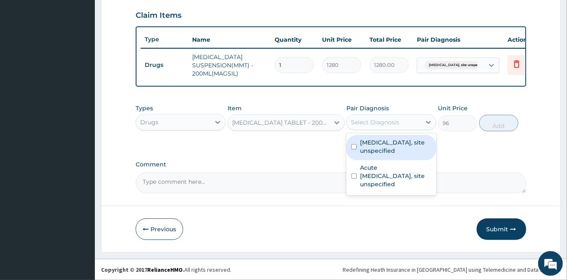
click at [378, 122] on div "Select Diagnosis" at bounding box center [375, 122] width 48 height 8
click at [386, 148] on label "[MEDICAL_DATA], site unspecified" at bounding box center [395, 146] width 71 height 16
checkbox input "true"
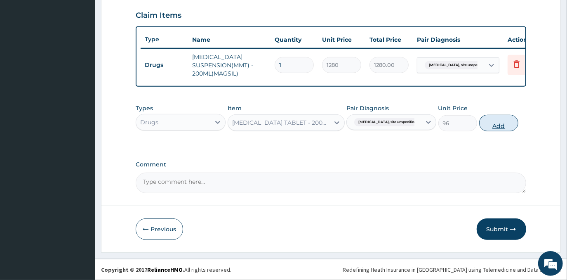
click at [497, 125] on button "Add" at bounding box center [498, 123] width 39 height 16
type input "0"
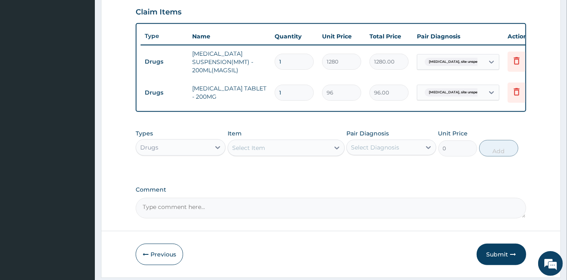
type input "10"
type input "960.00"
type input "10"
click at [301, 151] on div "Select Item" at bounding box center [278, 147] width 101 height 13
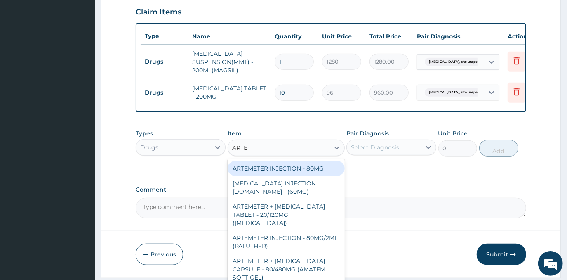
type input "ARTEM"
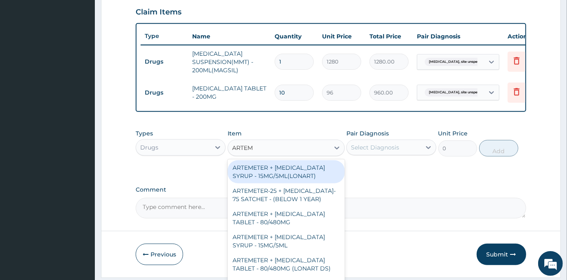
scroll to position [225, 0]
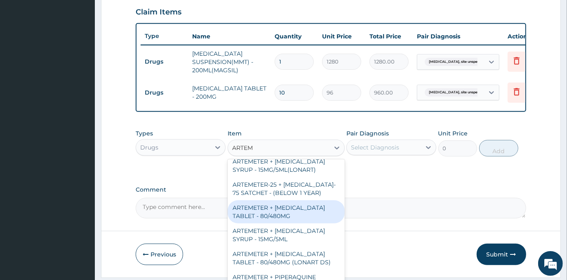
click at [294, 200] on div "ARTEMETER + [MEDICAL_DATA] TABLET - 80/480MG" at bounding box center [286, 211] width 117 height 23
type input "416"
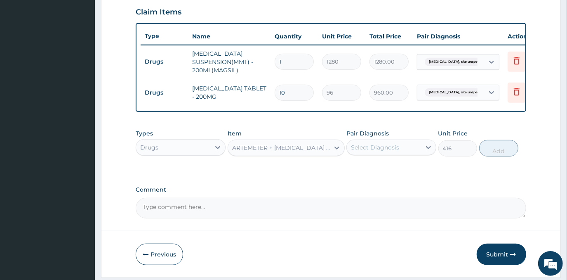
click at [376, 150] on div "Select Diagnosis" at bounding box center [375, 147] width 48 height 8
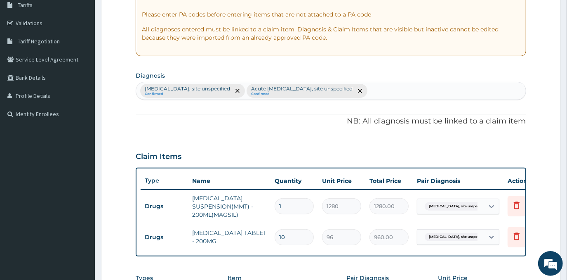
scroll to position [134, 0]
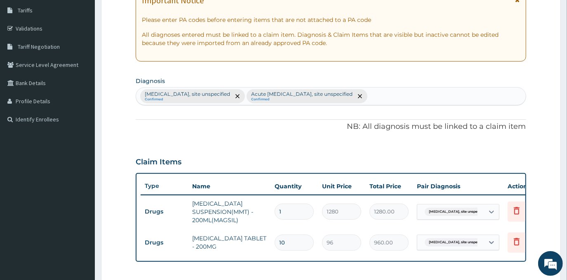
click at [401, 89] on div "[MEDICAL_DATA], site unspecified Confirmed Acute [MEDICAL_DATA], site unspecifi…" at bounding box center [330, 95] width 389 height 17
type input "PLASMODIAS"
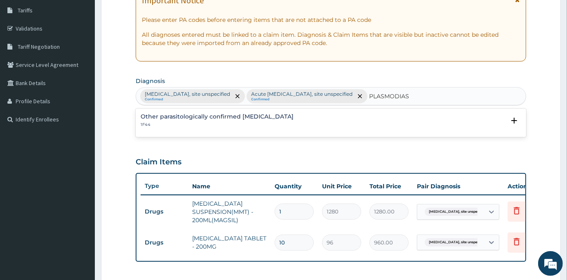
click at [241, 118] on h4 "Other parasitologically confirmed [MEDICAL_DATA]" at bounding box center [217, 116] width 153 height 6
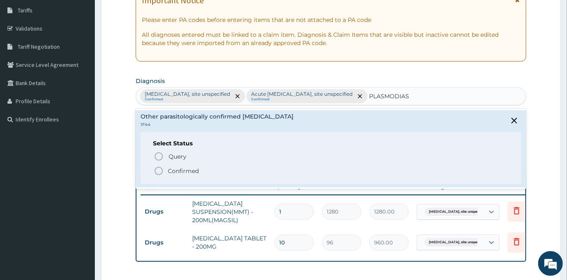
click at [190, 172] on p "Confirmed" at bounding box center [183, 171] width 31 height 8
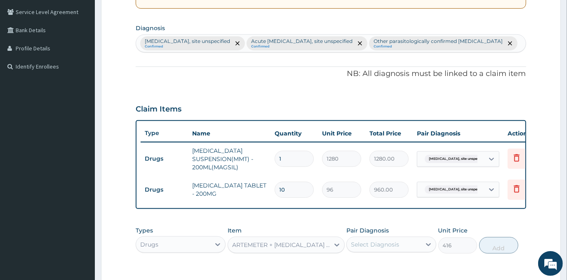
scroll to position [246, 0]
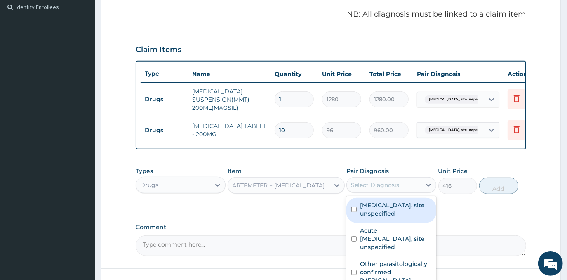
click at [409, 186] on div "Select Diagnosis" at bounding box center [384, 184] width 74 height 13
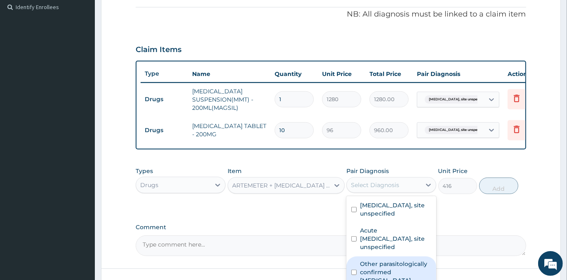
click at [403, 269] on label "Other parasitologically confirmed [MEDICAL_DATA]" at bounding box center [395, 271] width 71 height 25
checkbox input "true"
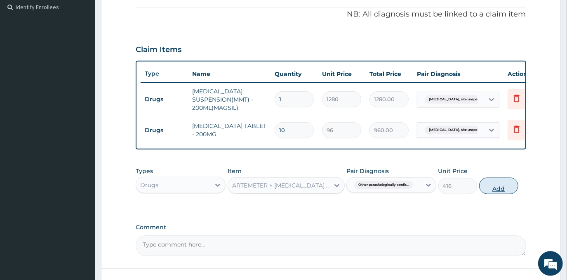
click at [491, 186] on button "Add" at bounding box center [498, 185] width 39 height 16
type input "0"
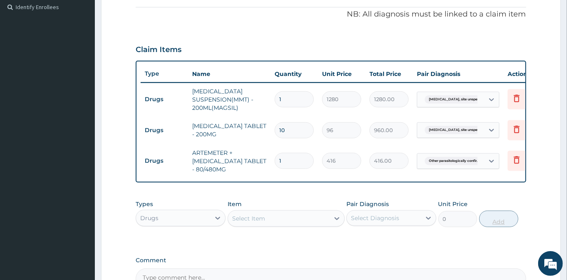
type input "0.00"
type input "6"
type input "2496.00"
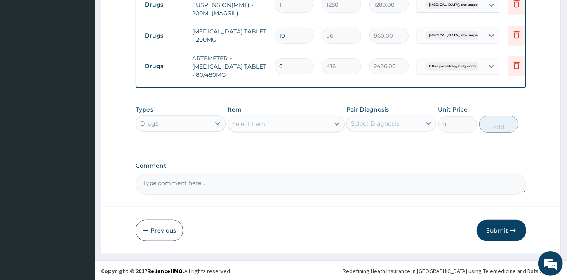
scroll to position [346, 0]
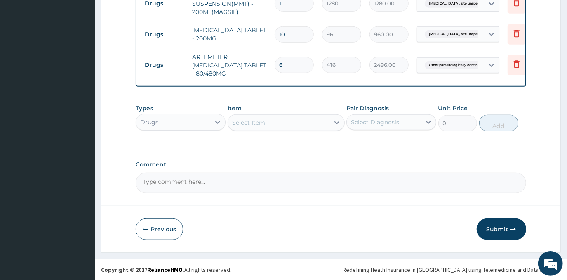
type input "6"
click at [289, 117] on div "Select Item" at bounding box center [278, 122] width 101 height 13
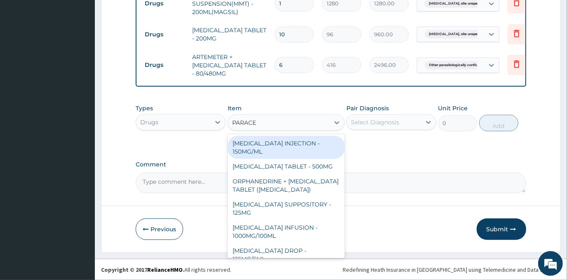
type input "PARACET"
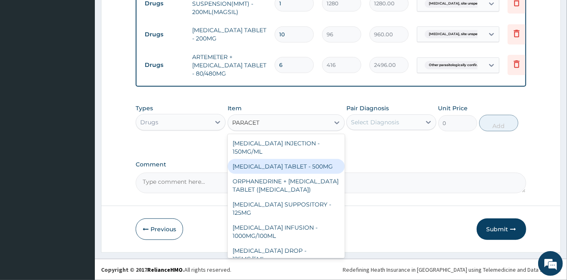
click at [319, 161] on div "[MEDICAL_DATA] TABLET - 500MG" at bounding box center [286, 166] width 117 height 15
type input "38.400000000000006"
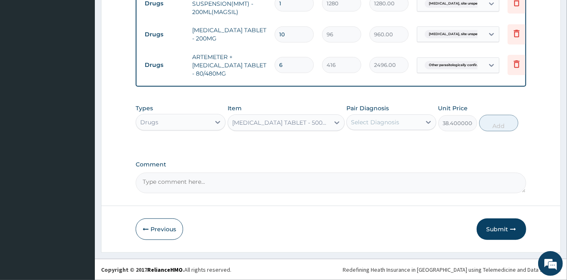
click at [376, 123] on div "Select Diagnosis" at bounding box center [375, 122] width 48 height 8
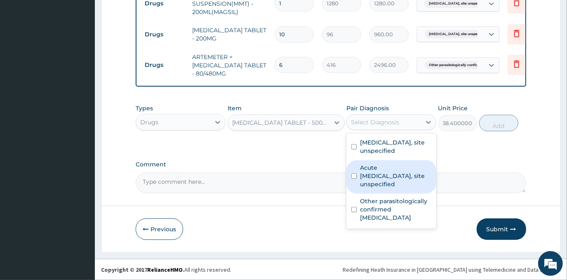
click at [397, 170] on label "Acute [MEDICAL_DATA], site unspecified" at bounding box center [395, 175] width 71 height 25
checkbox input "true"
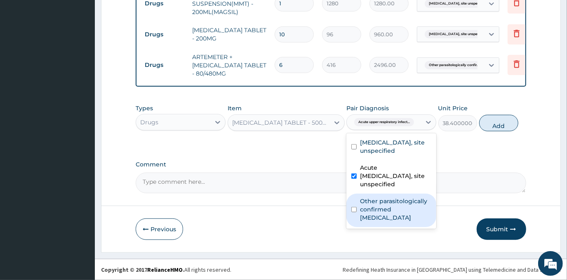
click at [403, 200] on label "Other parasitologically confirmed [MEDICAL_DATA]" at bounding box center [395, 209] width 71 height 25
checkbox input "true"
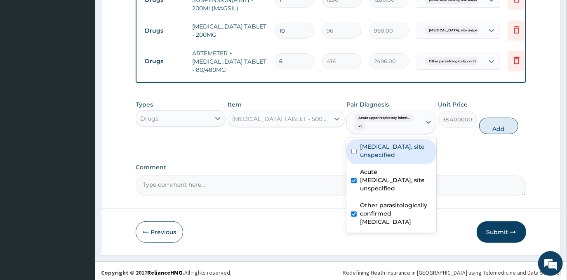
click at [391, 150] on label "[MEDICAL_DATA], site unspecified" at bounding box center [395, 150] width 71 height 16
checkbox input "true"
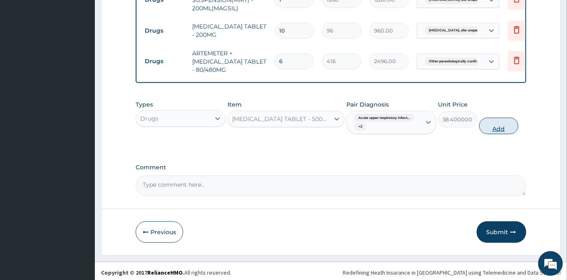
click at [501, 130] on button "Add" at bounding box center [498, 126] width 39 height 16
type input "0"
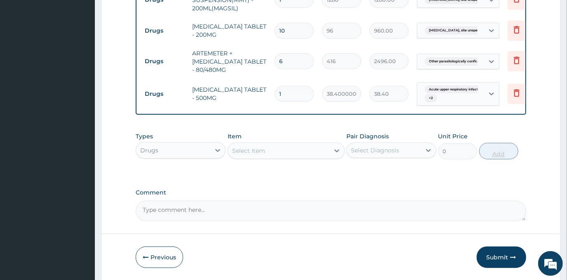
type input "18"
type input "691.20"
type input "18"
click at [311, 153] on div "Select Item" at bounding box center [278, 150] width 101 height 13
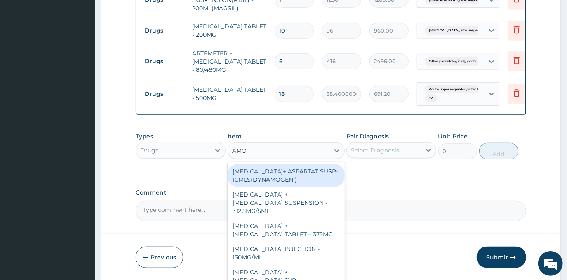
type input "AMOX"
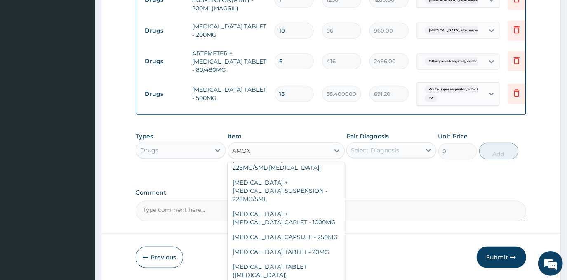
scroll to position [75, 0]
click at [278, 229] on div "[MEDICAL_DATA] CAPSULE - 250MG" at bounding box center [286, 236] width 117 height 15
type input "64"
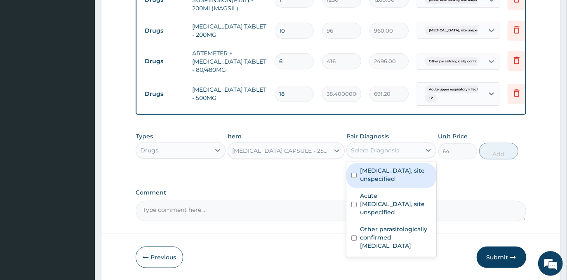
click at [396, 154] on div "Select Diagnosis" at bounding box center [375, 150] width 48 height 8
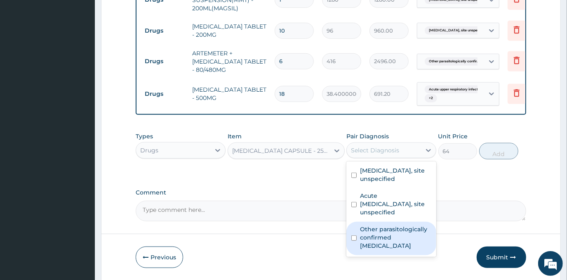
click at [407, 230] on label "Other parasitologically confirmed [MEDICAL_DATA]" at bounding box center [395, 237] width 71 height 25
checkbox input "true"
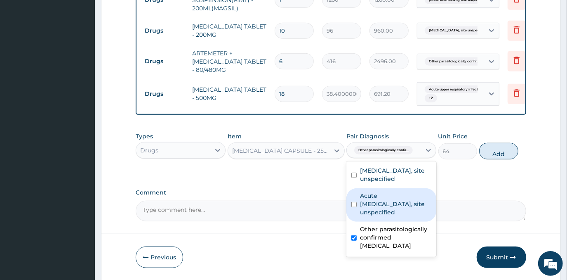
click at [406, 210] on label "Acute [MEDICAL_DATA], site unspecified" at bounding box center [395, 203] width 71 height 25
checkbox input "true"
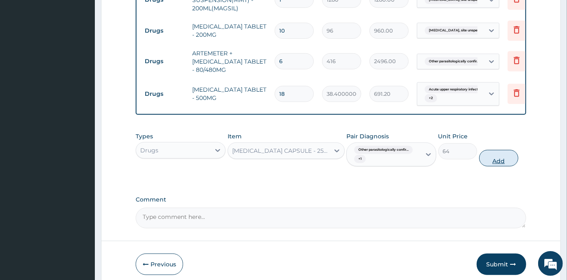
click at [496, 165] on button "Add" at bounding box center [498, 158] width 39 height 16
type input "0"
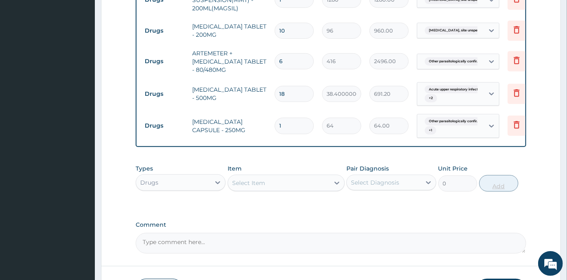
type input "15"
type input "960.00"
type input "15"
click at [304, 184] on div "Select Item" at bounding box center [278, 182] width 101 height 13
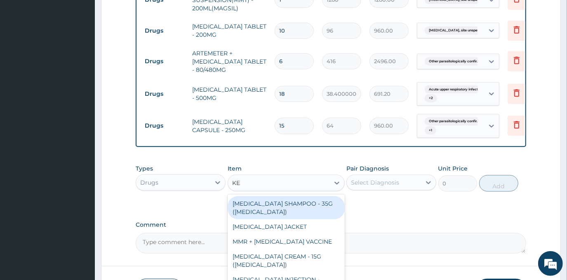
type input "K"
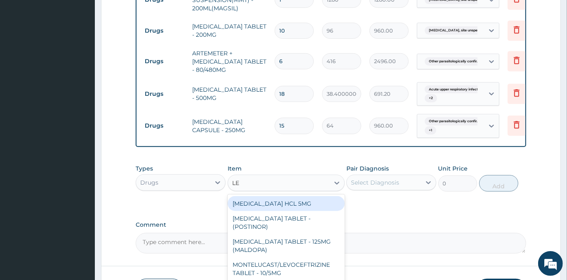
type input "L"
type input "ALBE"
click at [327, 211] on div "[MEDICAL_DATA] TABLET - 200MG" at bounding box center [286, 203] width 117 height 15
type input "320"
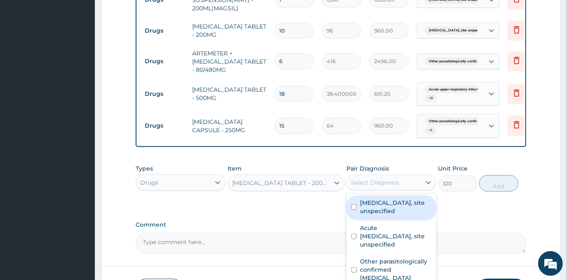
click at [388, 186] on div "Select Diagnosis" at bounding box center [375, 182] width 48 height 8
click at [410, 208] on label "[MEDICAL_DATA], site unspecified" at bounding box center [395, 206] width 71 height 16
checkbox input "true"
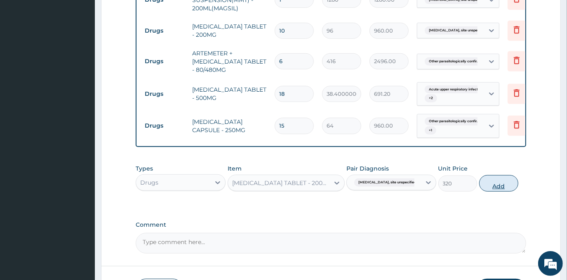
click at [502, 187] on button "Add" at bounding box center [498, 183] width 39 height 16
type input "0"
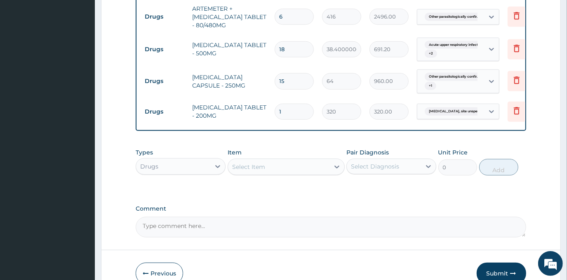
scroll to position [438, 0]
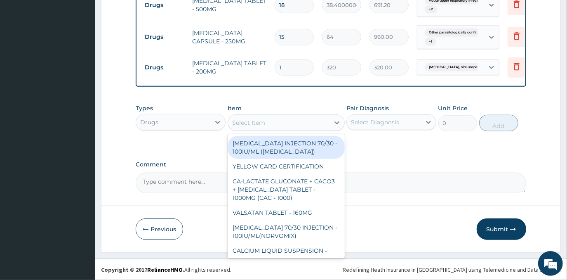
click at [297, 127] on div "Select Item" at bounding box center [278, 122] width 101 height 13
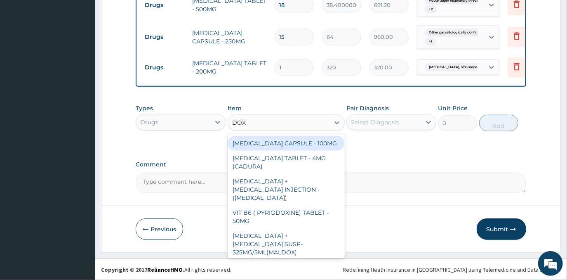
type input "DOXY"
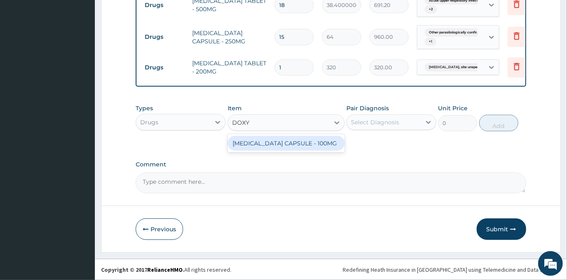
click at [304, 142] on div "[MEDICAL_DATA] CAPSULE - 100MG" at bounding box center [286, 143] width 117 height 15
type input "73.60000000000001"
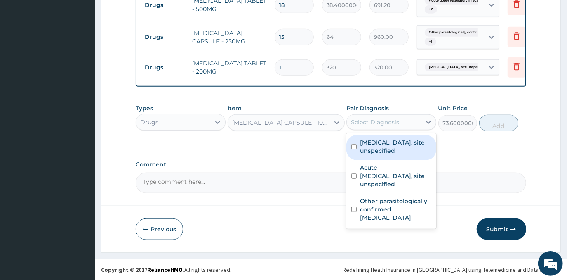
click at [382, 123] on div "Select Diagnosis" at bounding box center [375, 122] width 48 height 8
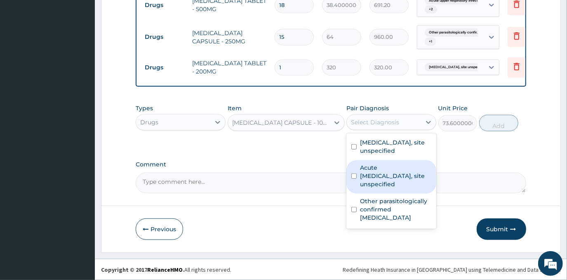
click at [385, 177] on label "Acute [MEDICAL_DATA], site unspecified" at bounding box center [395, 175] width 71 height 25
checkbox input "true"
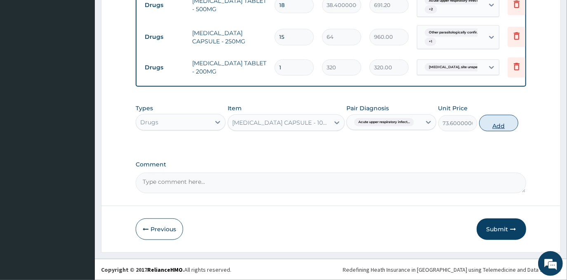
click at [499, 120] on button "Add" at bounding box center [498, 123] width 39 height 16
type input "0"
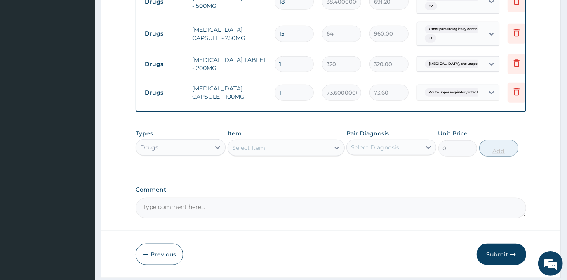
type input "10"
type input "736.00"
type input "10"
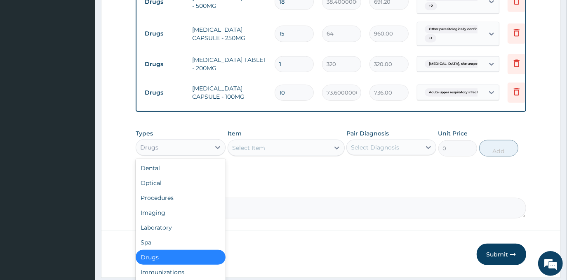
click at [200, 147] on div "Drugs" at bounding box center [173, 147] width 74 height 13
click at [191, 205] on div "Procedures" at bounding box center [181, 197] width 90 height 15
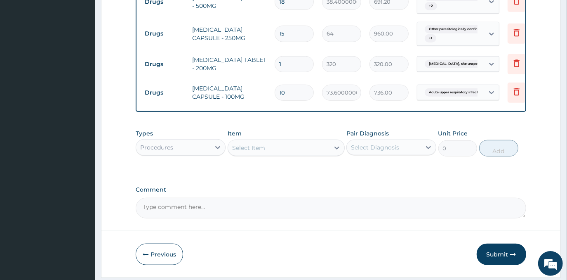
click at [287, 149] on div "Select Item" at bounding box center [278, 147] width 101 height 13
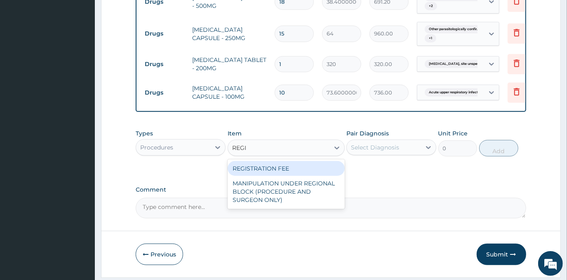
type input "REGIS"
click at [301, 165] on div "REGISTRATION FEE" at bounding box center [286, 168] width 117 height 15
type input "3000"
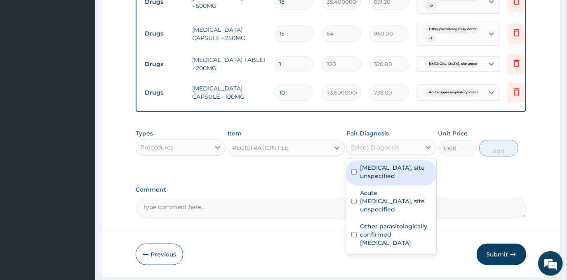
click at [365, 154] on div "Select Diagnosis" at bounding box center [384, 147] width 74 height 13
drag, startPoint x: 368, startPoint y: 173, endPoint x: 370, endPoint y: 179, distance: 5.7
click at [368, 173] on label "[MEDICAL_DATA], site unspecified" at bounding box center [395, 171] width 71 height 16
checkbox input "true"
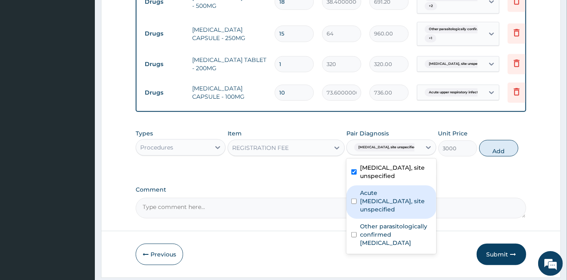
click at [375, 207] on label "Acute [MEDICAL_DATA], site unspecified" at bounding box center [395, 200] width 71 height 25
checkbox input "true"
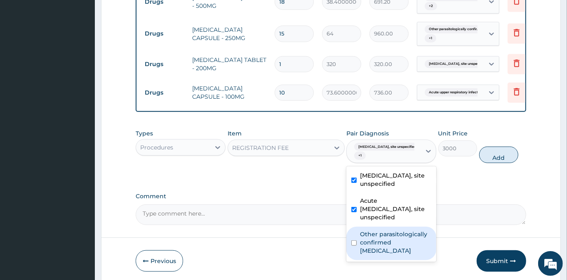
click at [381, 240] on label "Other parasitologically confirmed [MEDICAL_DATA]" at bounding box center [395, 242] width 71 height 25
checkbox input "true"
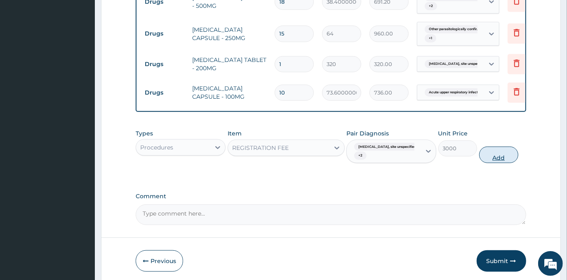
click at [501, 157] on button "Add" at bounding box center [498, 154] width 39 height 16
type input "0"
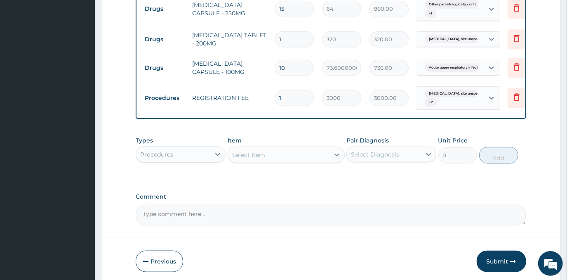
scroll to position [498, 0]
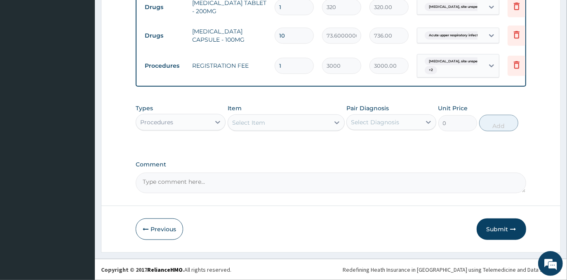
click at [283, 123] on div "Select Item" at bounding box center [278, 122] width 101 height 13
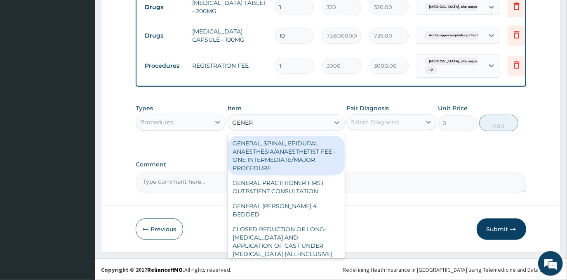
type input "GENERA"
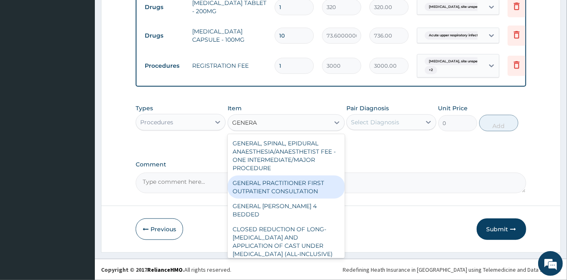
click at [273, 188] on div "GENERAL PRACTITIONER FIRST OUTPATIENT CONSULTATION" at bounding box center [286, 186] width 117 height 23
type input "4500"
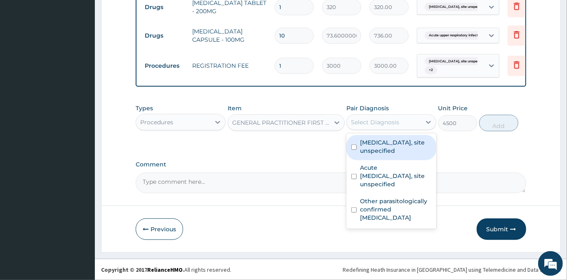
click at [379, 124] on div "Select Diagnosis" at bounding box center [375, 122] width 48 height 8
drag, startPoint x: 382, startPoint y: 141, endPoint x: 382, endPoint y: 170, distance: 28.5
click at [382, 143] on label "[MEDICAL_DATA], site unspecified" at bounding box center [395, 146] width 71 height 16
checkbox input "true"
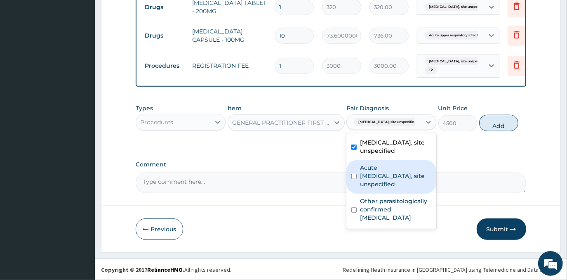
drag, startPoint x: 382, startPoint y: 176, endPoint x: 382, endPoint y: 196, distance: 19.4
click at [382, 177] on label "Acute [MEDICAL_DATA], site unspecified" at bounding box center [395, 175] width 71 height 25
checkbox input "true"
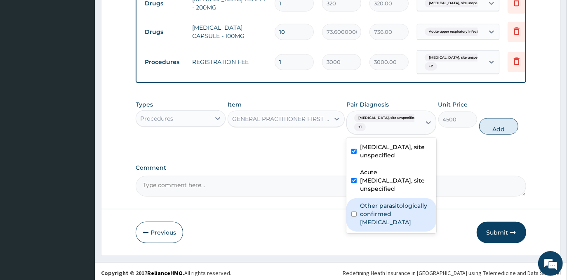
click at [384, 204] on div "Other parasitologically confirmed [MEDICAL_DATA]" at bounding box center [391, 214] width 90 height 33
checkbox input "true"
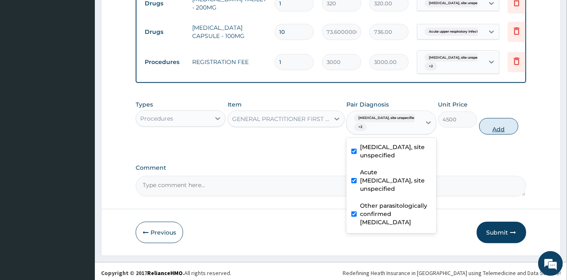
click at [498, 127] on button "Add" at bounding box center [498, 126] width 39 height 16
type input "0"
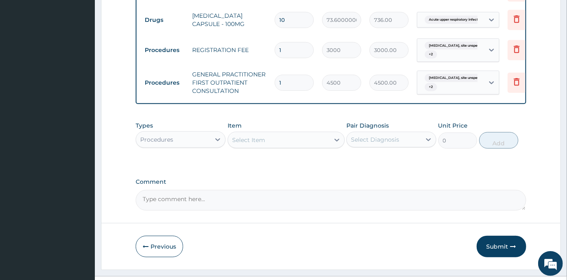
scroll to position [531, 0]
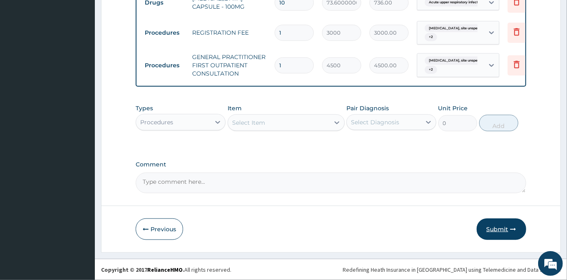
click at [494, 229] on button "Submit" at bounding box center [501, 228] width 49 height 21
